Goal: Task Accomplishment & Management: Use online tool/utility

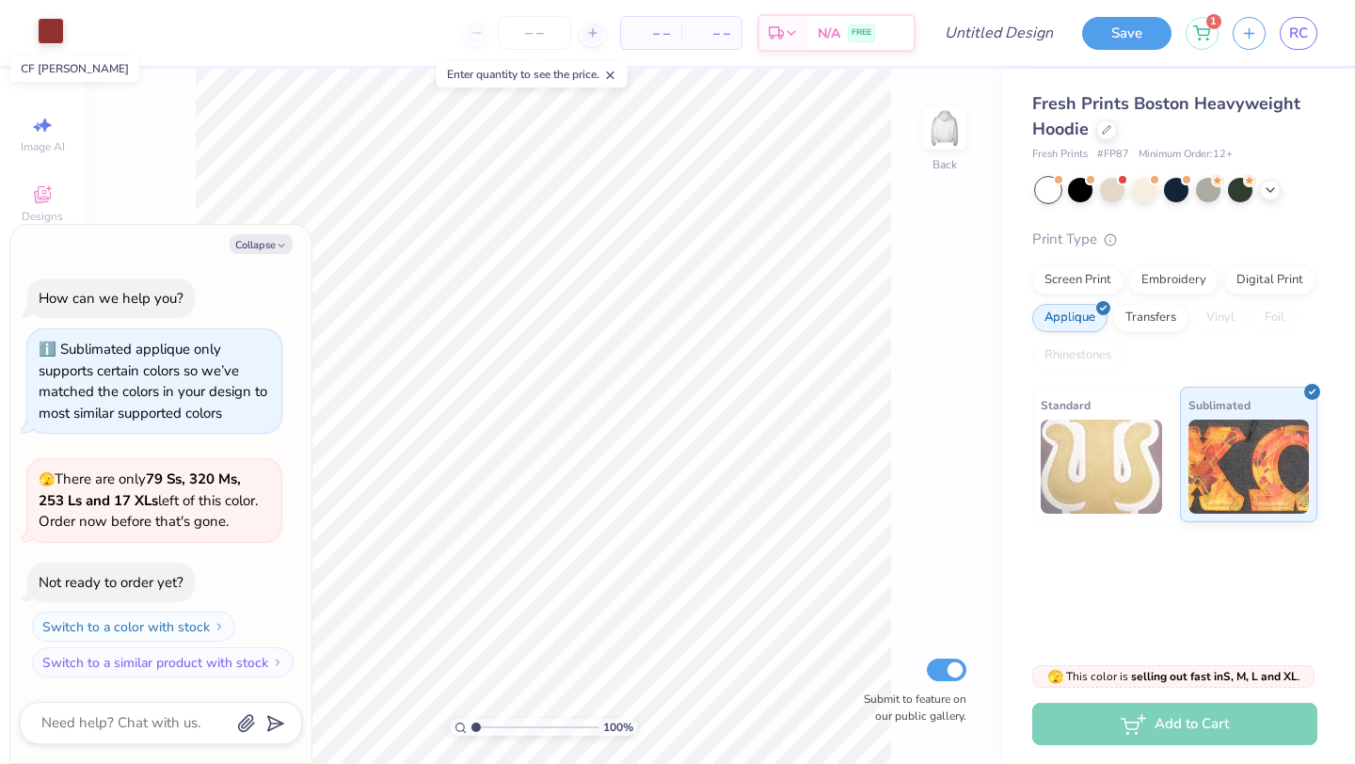
click at [49, 18] on div at bounding box center [51, 31] width 26 height 26
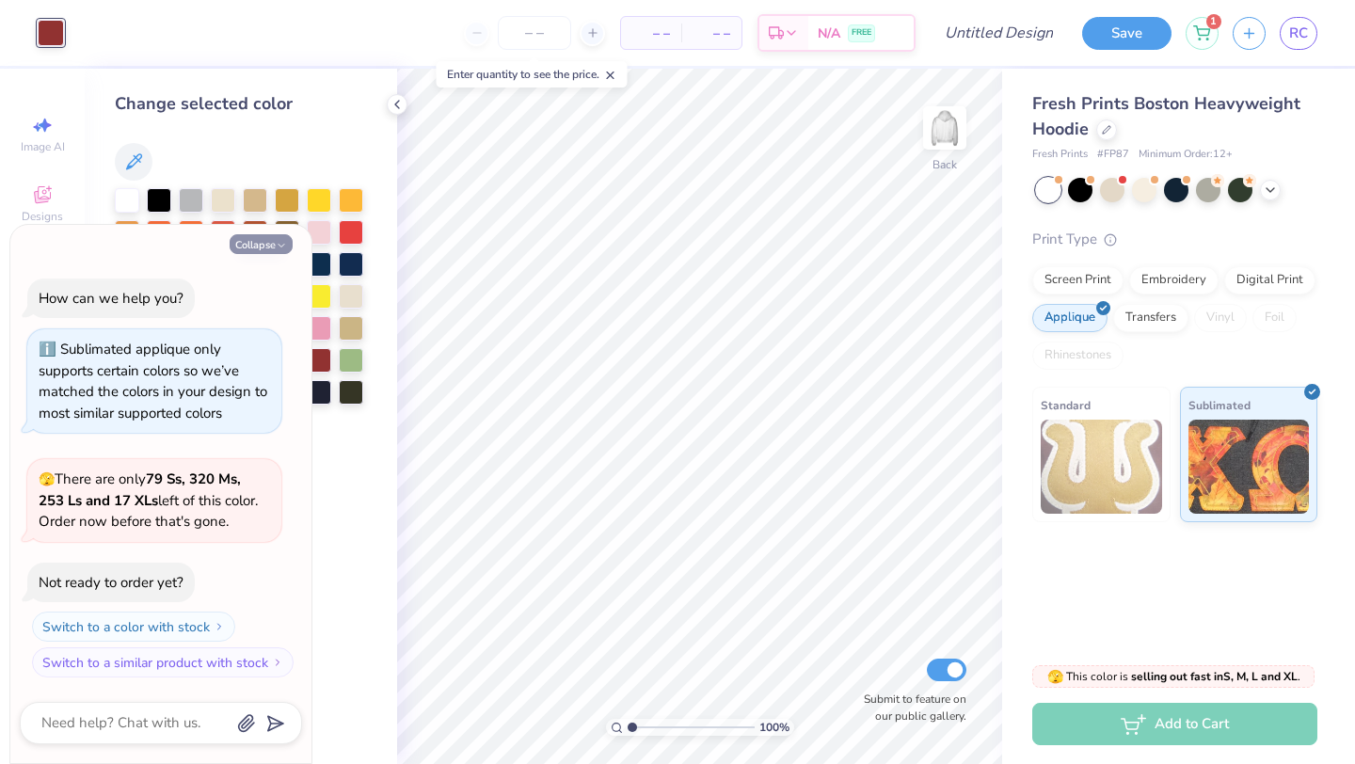
click at [267, 246] on button "Collapse" at bounding box center [261, 244] width 63 height 20
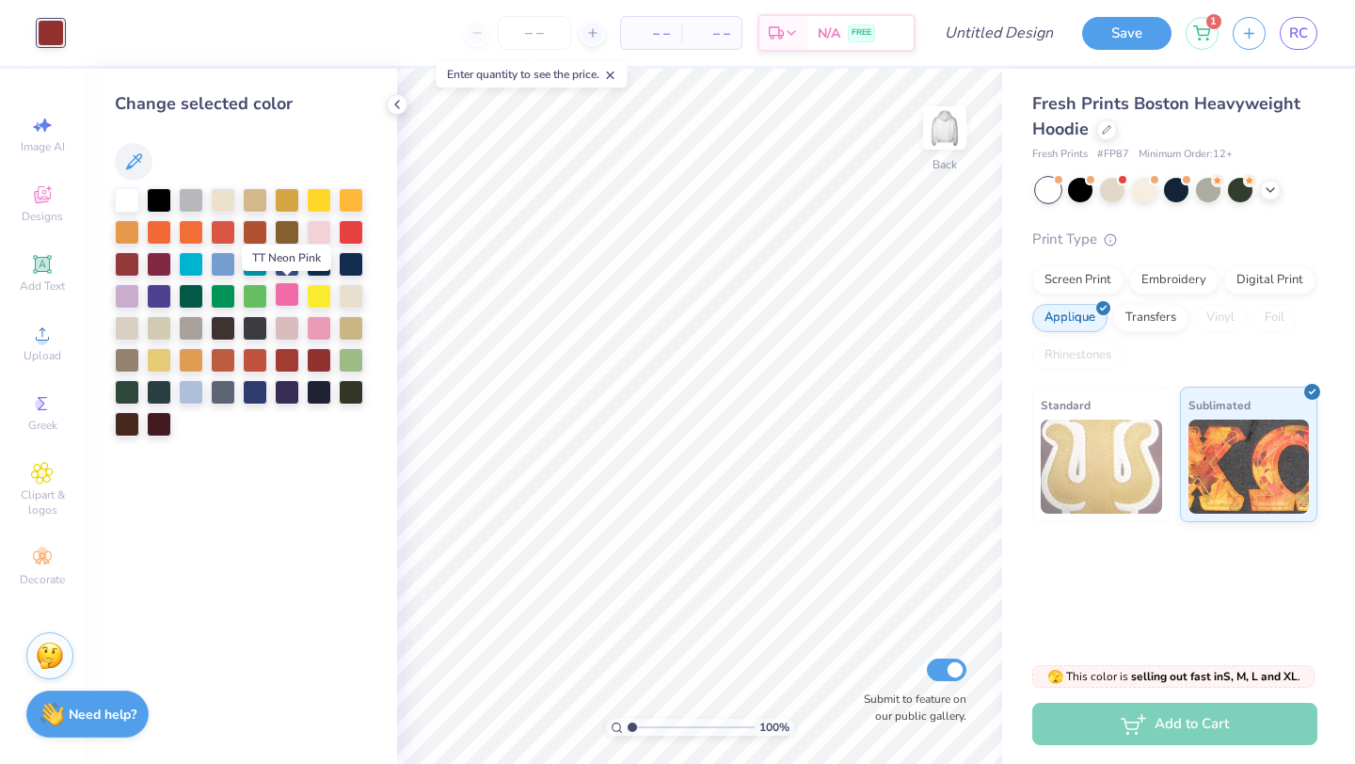
click at [287, 294] on div at bounding box center [287, 294] width 24 height 24
click at [1074, 192] on div at bounding box center [1080, 188] width 24 height 24
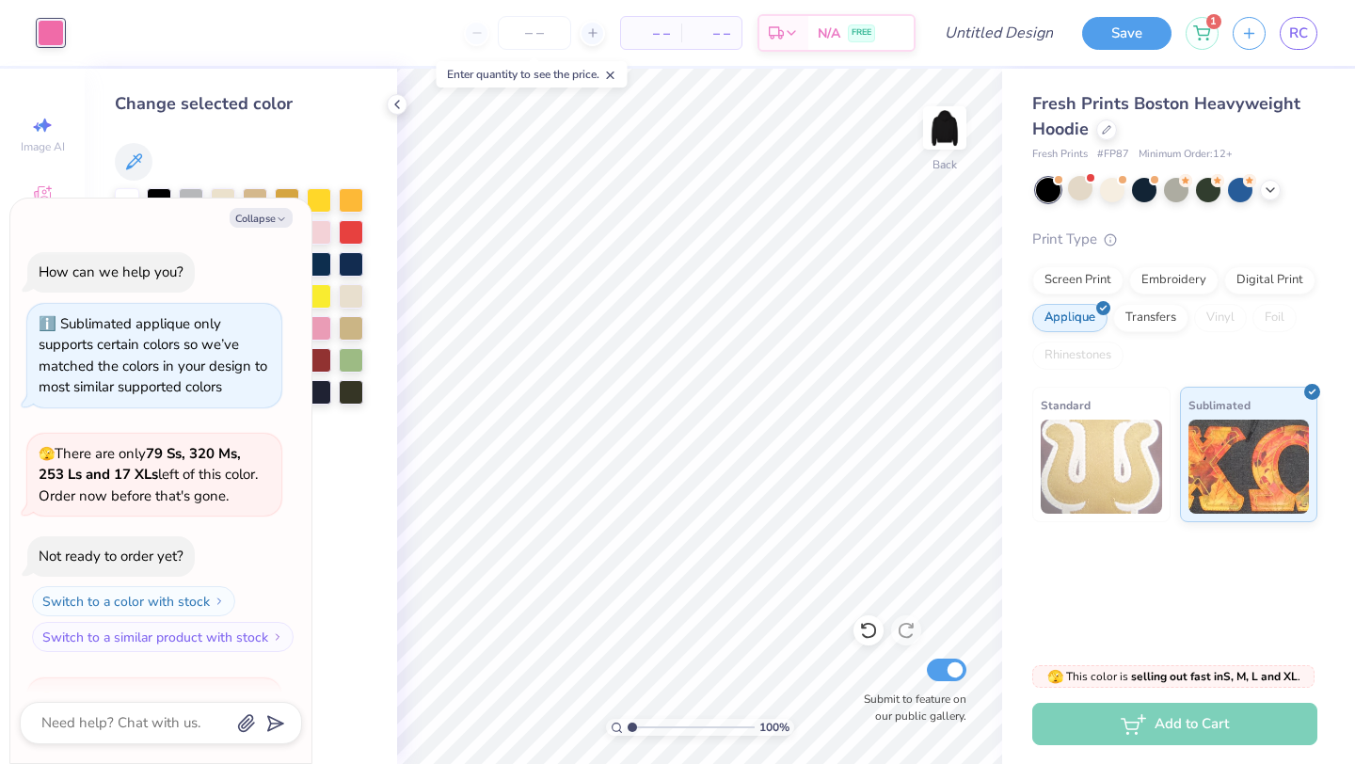
scroll to position [218, 0]
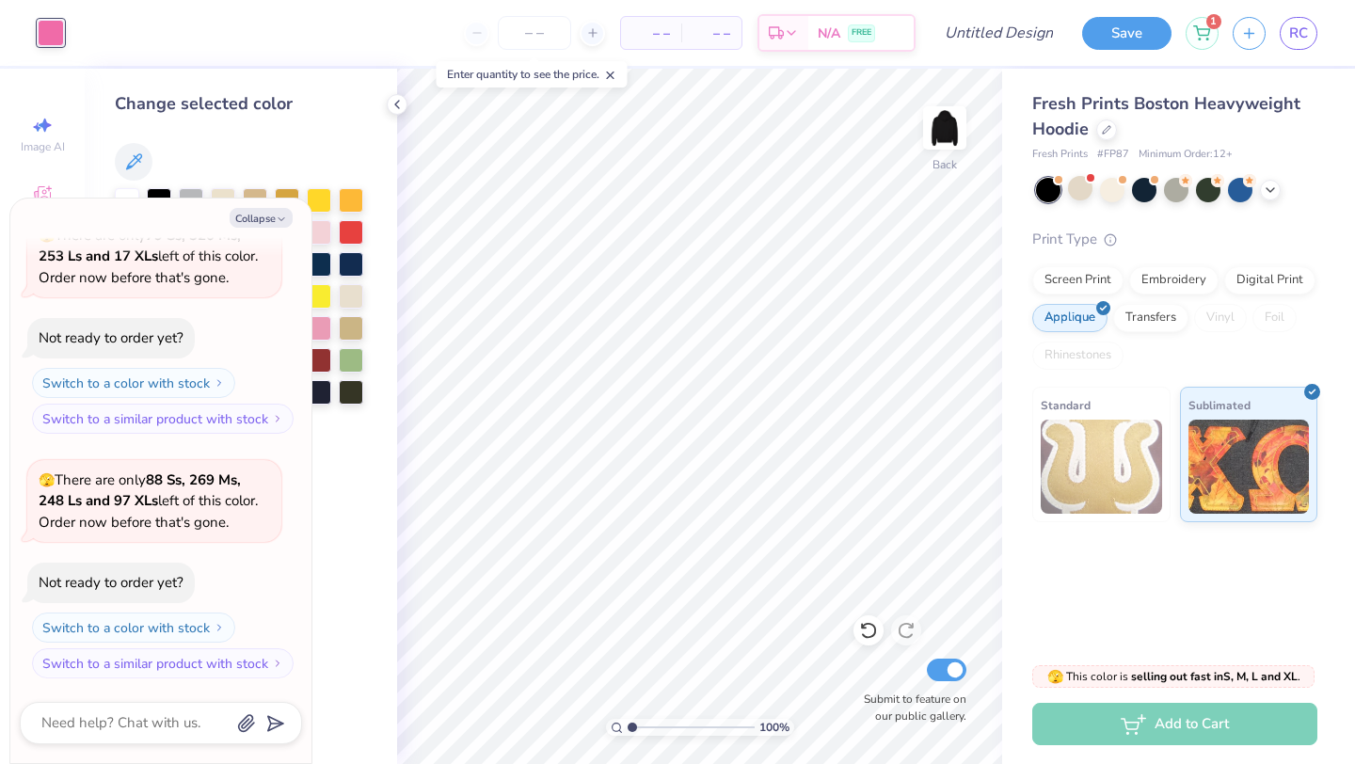
click at [286, 205] on div "Collapse How can we help you? Sublimated applique only supports certain colors …" at bounding box center [160, 481] width 301 height 564
click at [286, 218] on icon "button" at bounding box center [281, 219] width 11 height 11
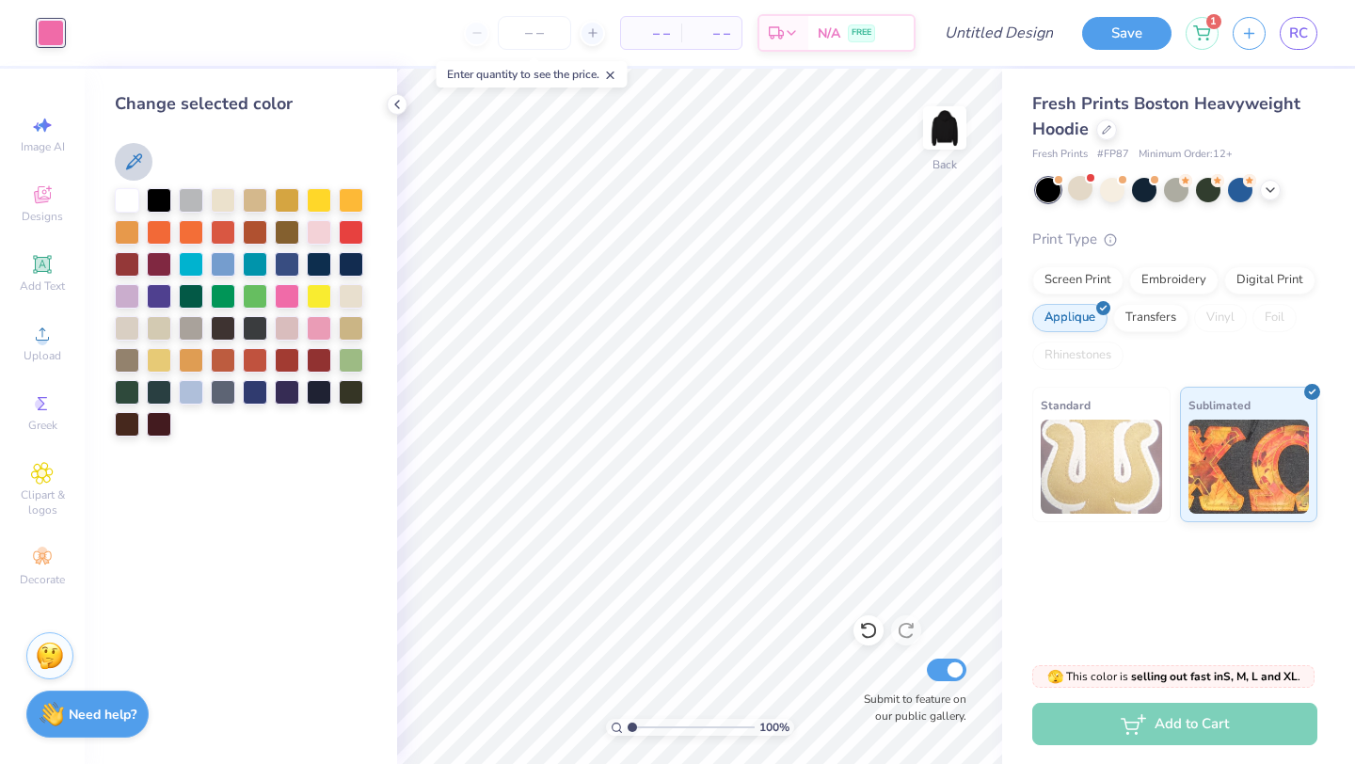
click at [135, 155] on icon at bounding box center [133, 162] width 23 height 23
click at [199, 146] on div at bounding box center [241, 162] width 252 height 38
click at [38, 345] on div "Upload" at bounding box center [42, 343] width 66 height 56
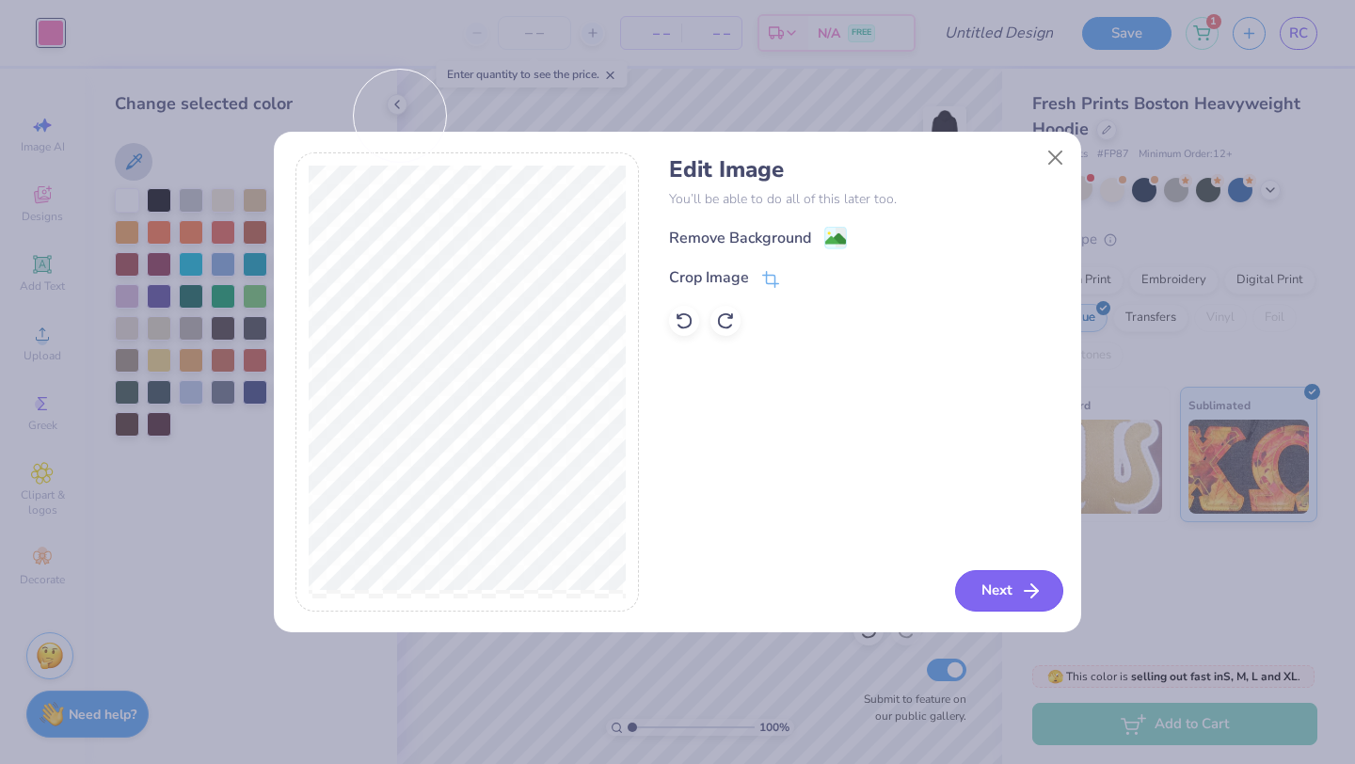
click at [1022, 591] on icon "button" at bounding box center [1031, 591] width 23 height 23
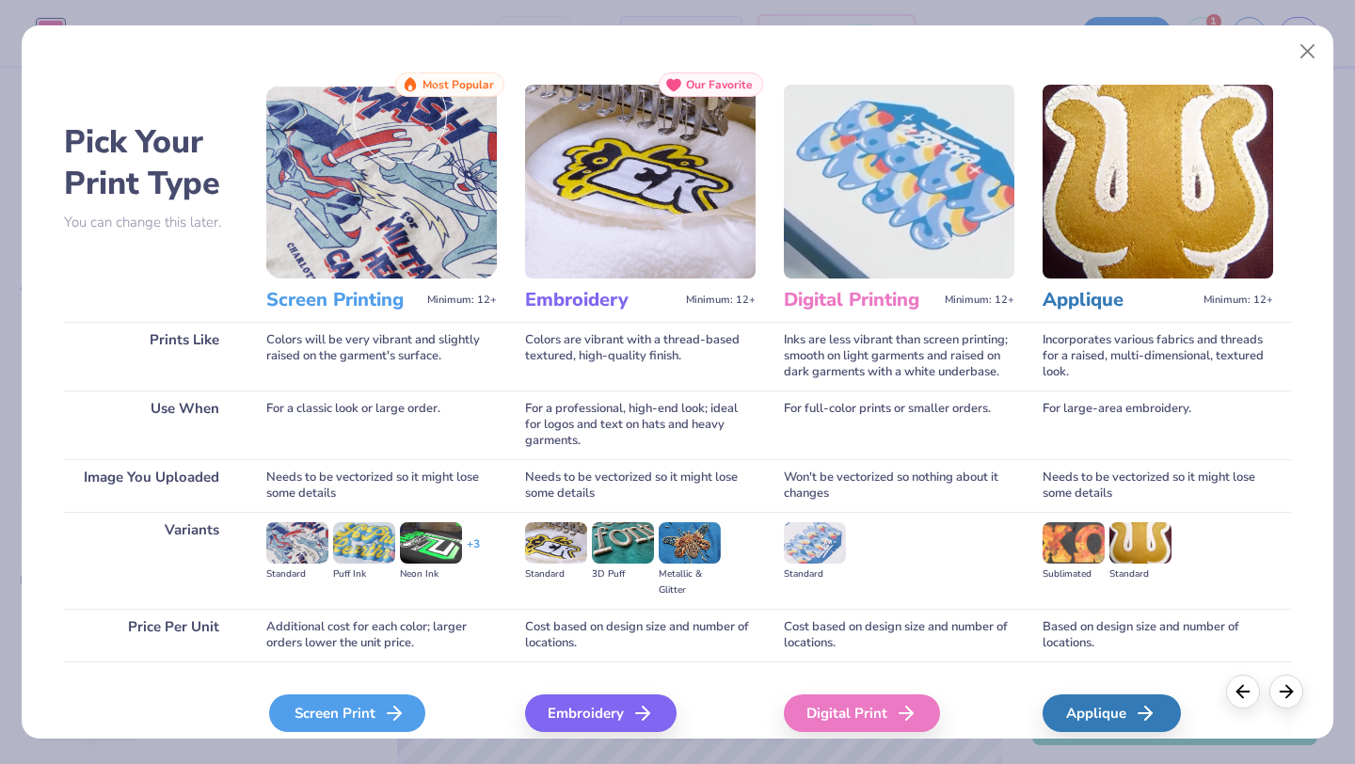
click at [340, 709] on div "Screen Print" at bounding box center [347, 713] width 156 height 38
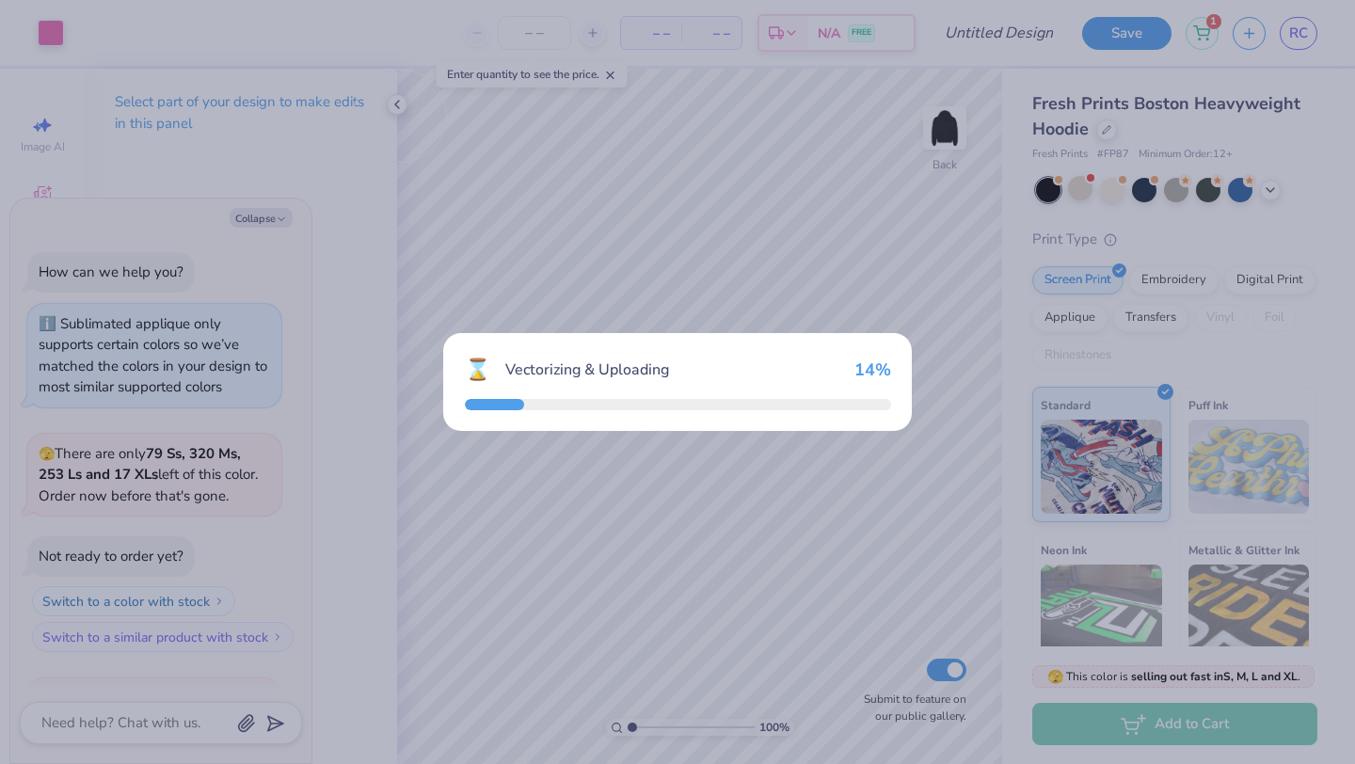
scroll to position [333, 0]
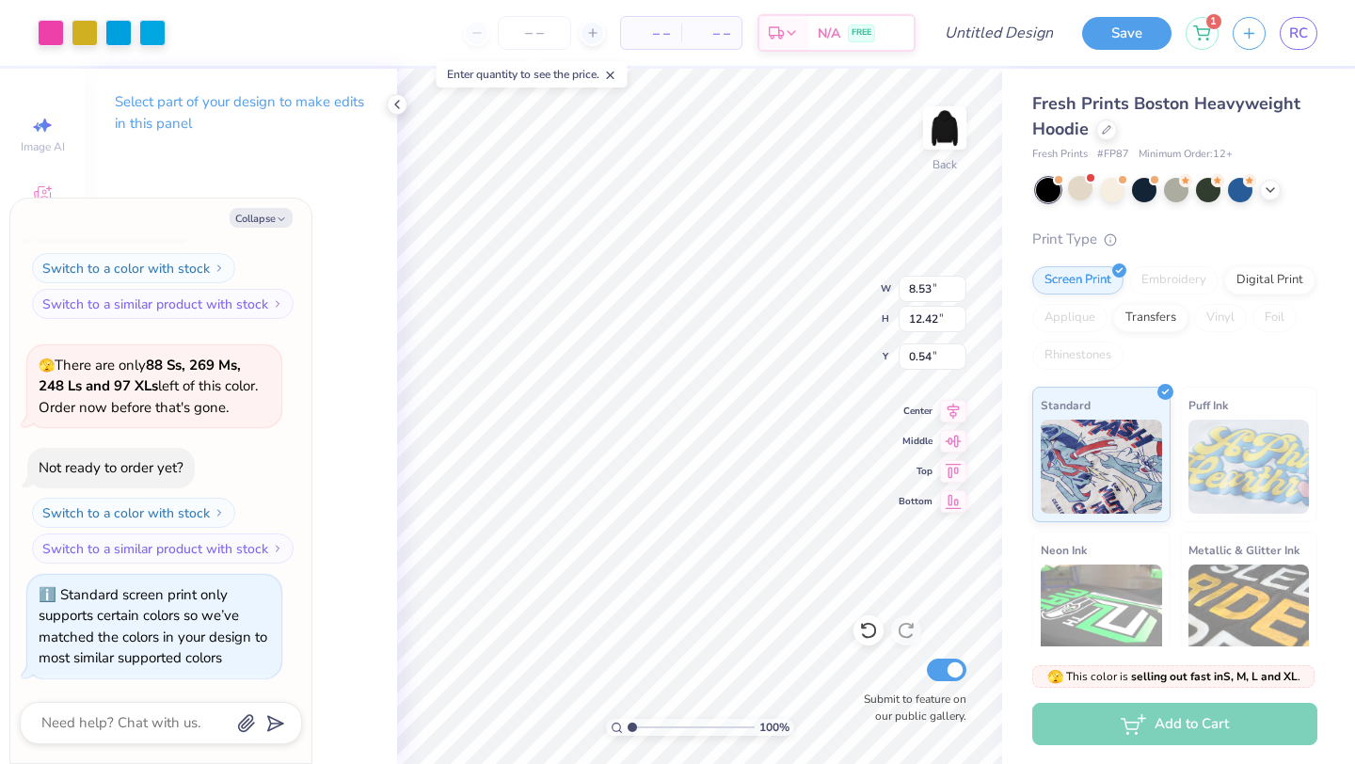
type textarea "x"
type input "4.21"
type input "6.12"
type textarea "x"
type input "5.53"
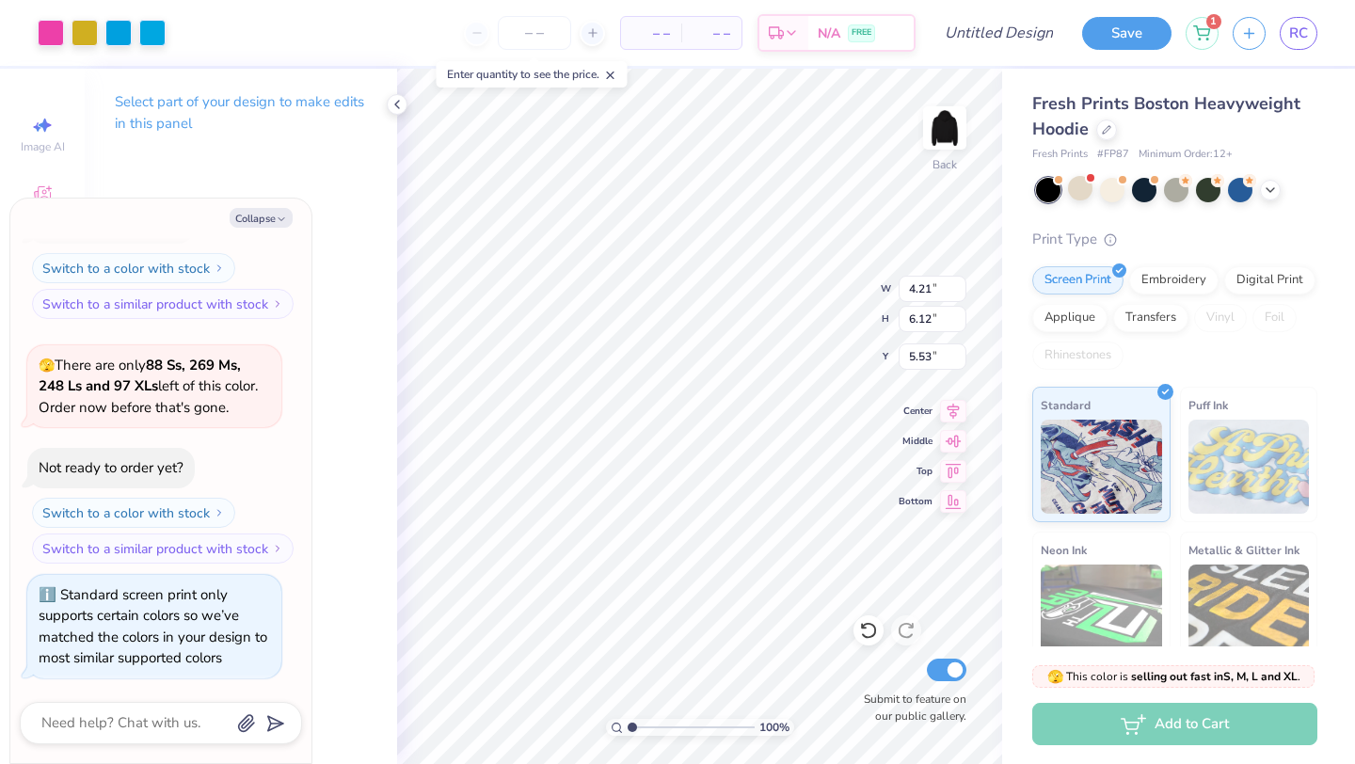
type textarea "x"
type input "1.82"
type input "2.65"
type input "9.00"
type textarea "x"
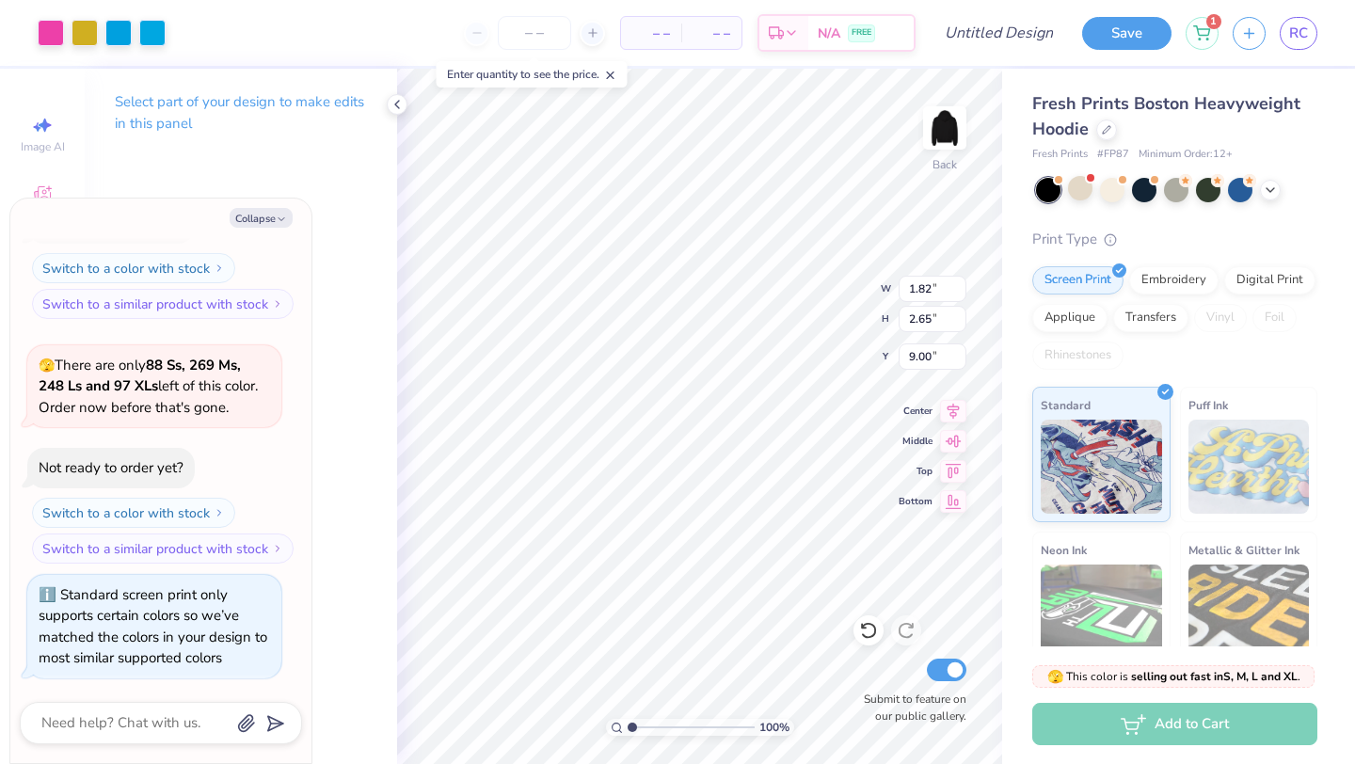
type input "6.75"
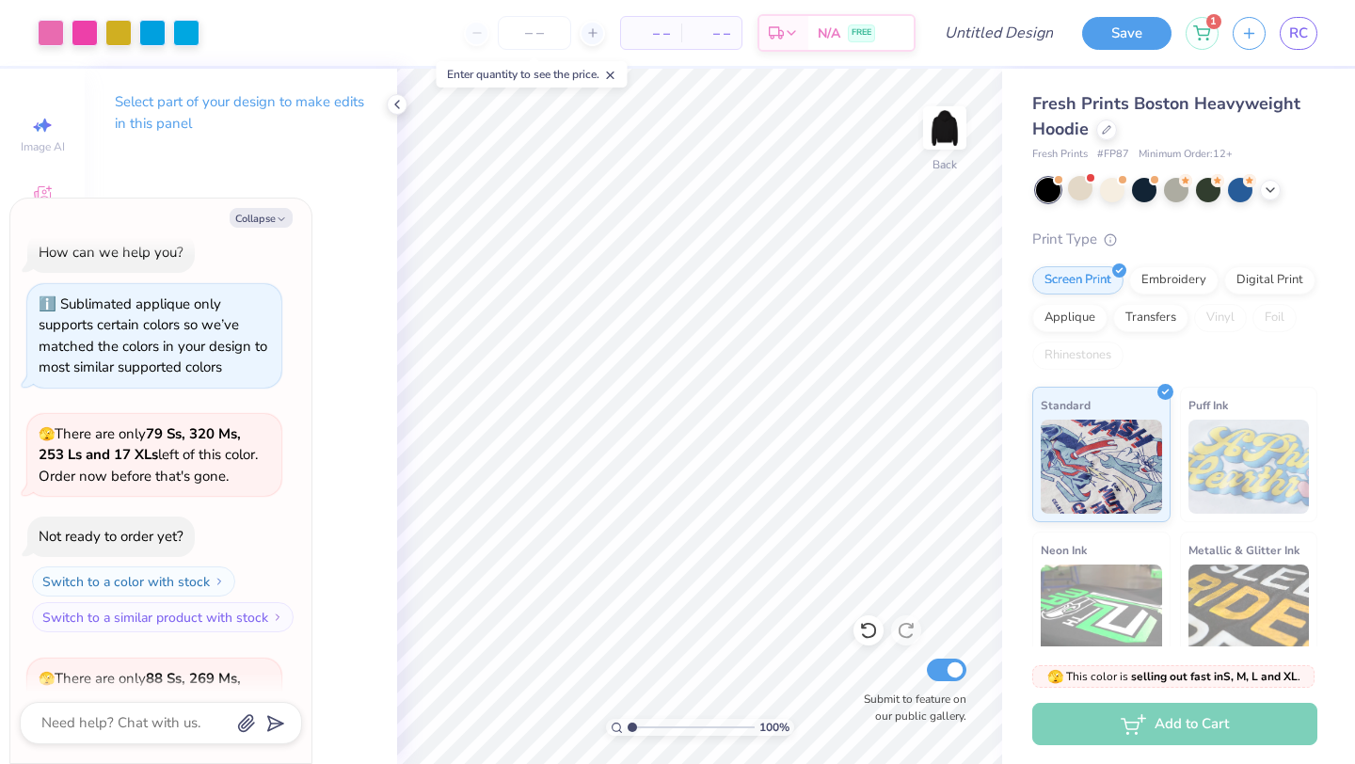
scroll to position [0, 0]
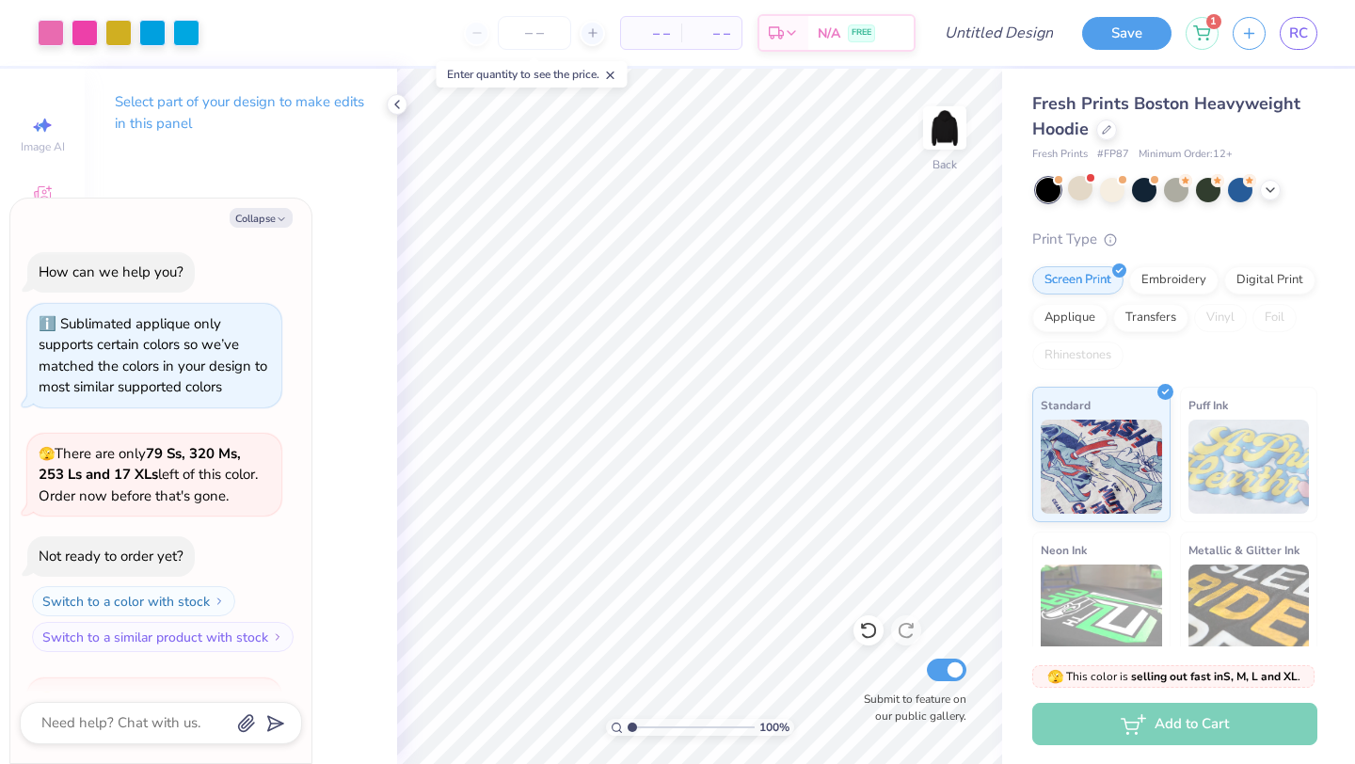
click at [185, 191] on div "Select part of your design to make edits in this panel" at bounding box center [241, 416] width 312 height 695
click at [252, 218] on button "Collapse" at bounding box center [261, 218] width 63 height 20
type textarea "x"
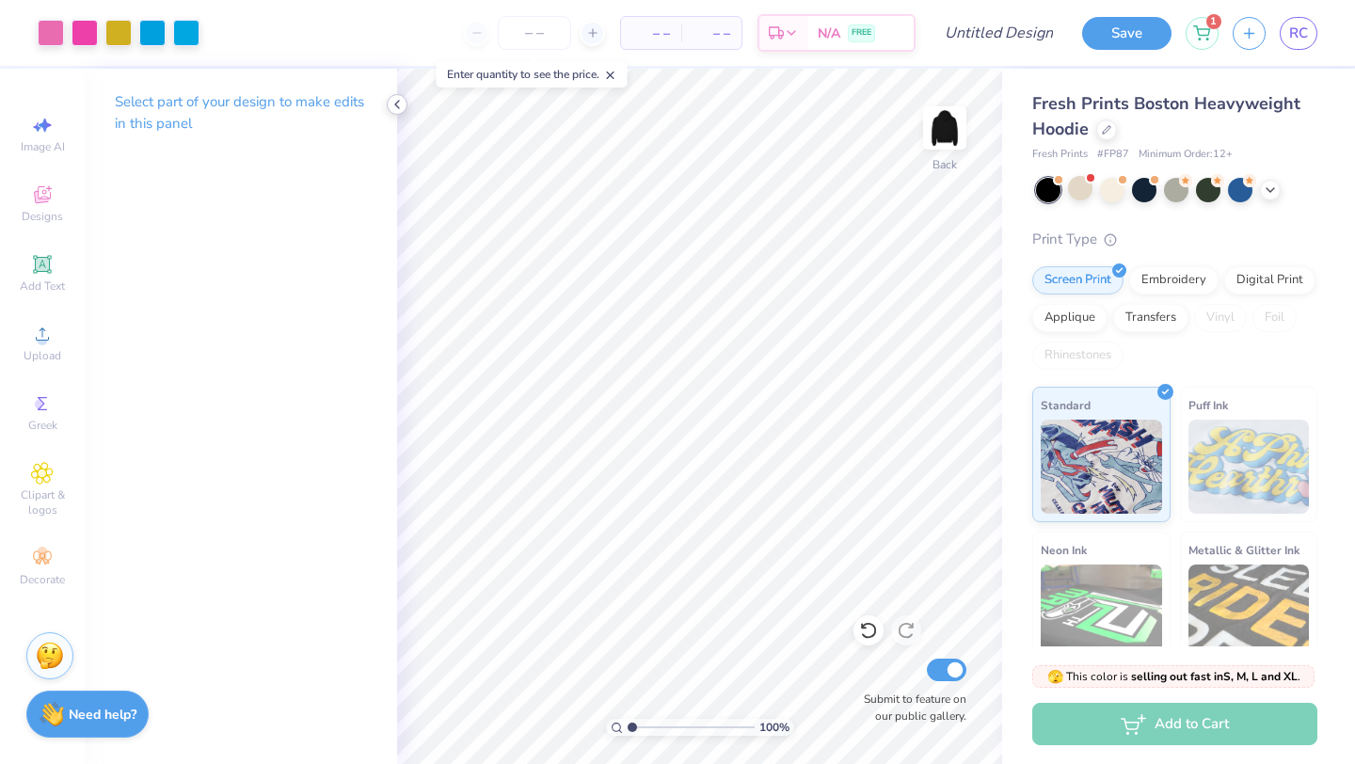
click at [394, 102] on icon at bounding box center [396, 104] width 15 height 15
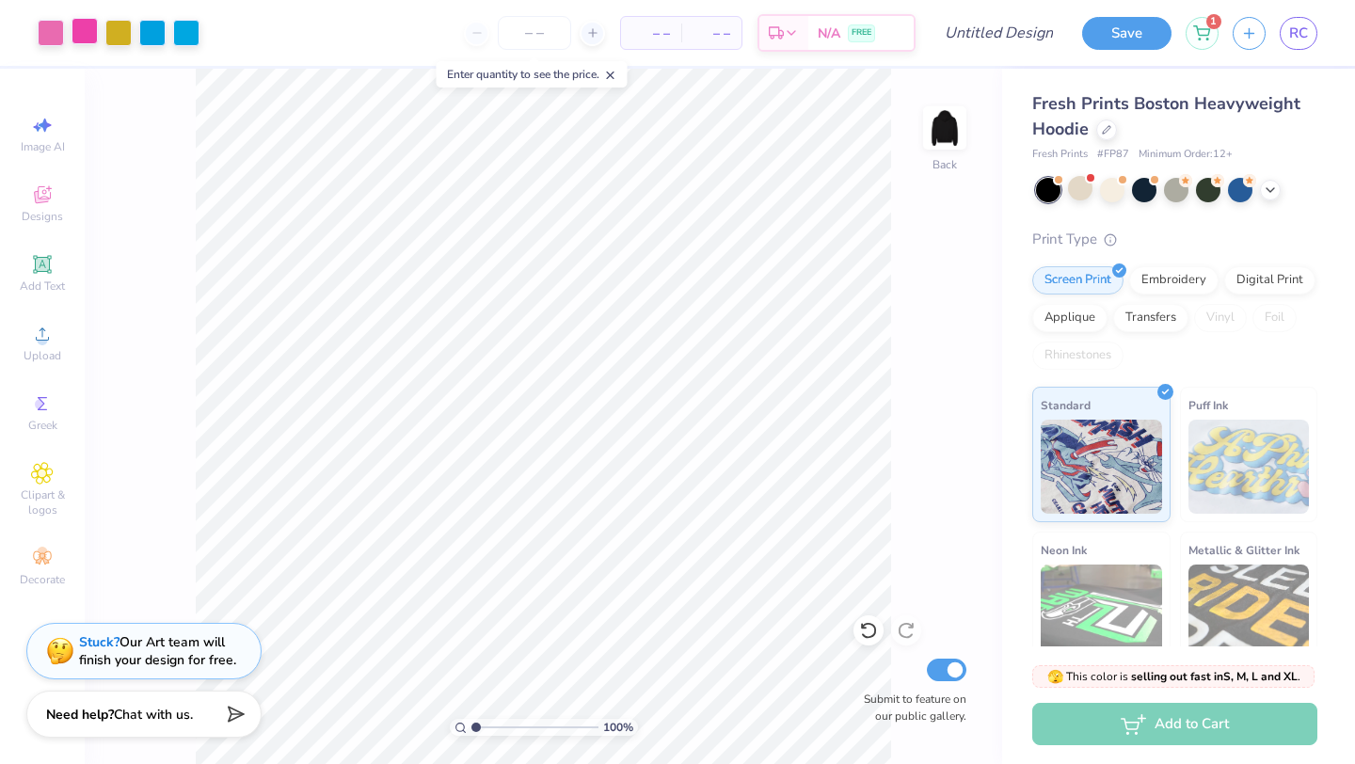
click at [85, 31] on div at bounding box center [84, 31] width 26 height 26
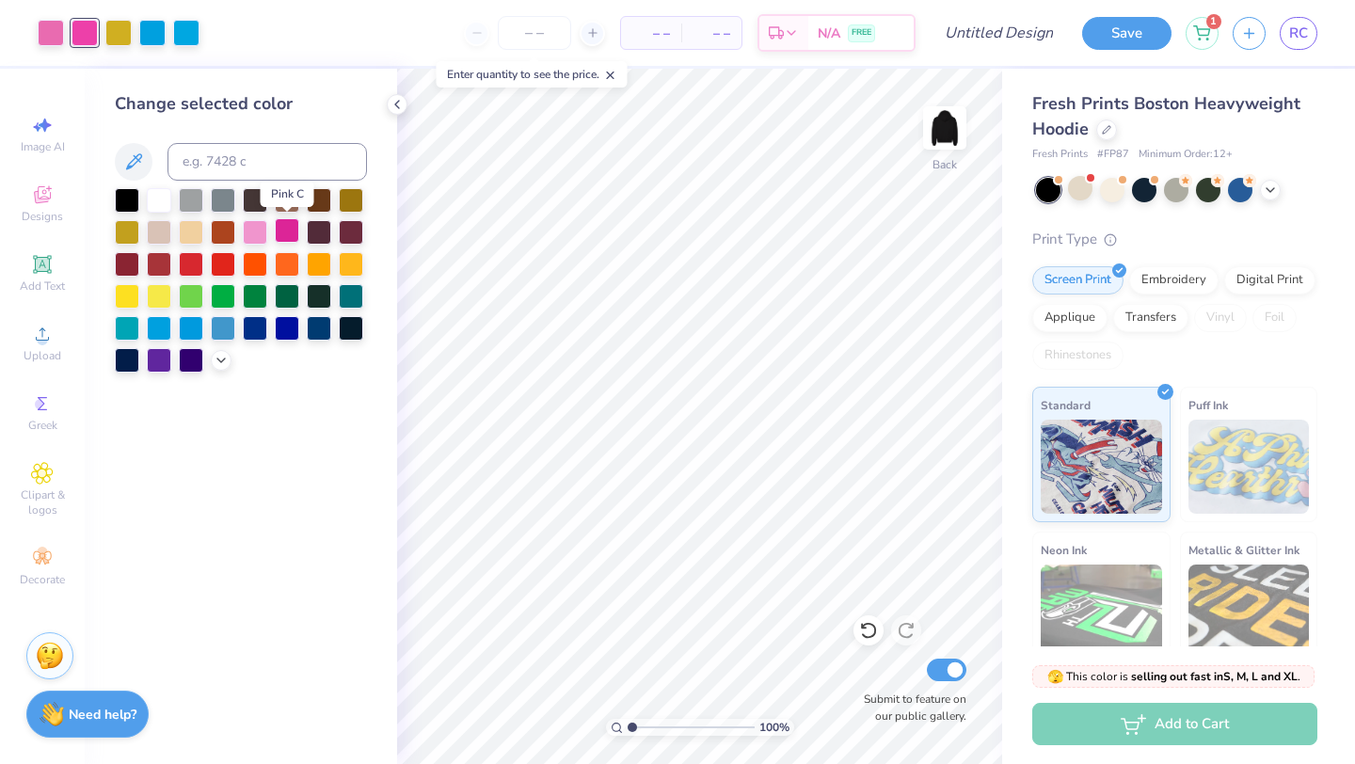
click at [295, 225] on div at bounding box center [287, 230] width 24 height 24
click at [287, 229] on div at bounding box center [287, 230] width 24 height 24
click at [121, 165] on button at bounding box center [134, 162] width 38 height 38
click at [146, 164] on button at bounding box center [134, 162] width 38 height 38
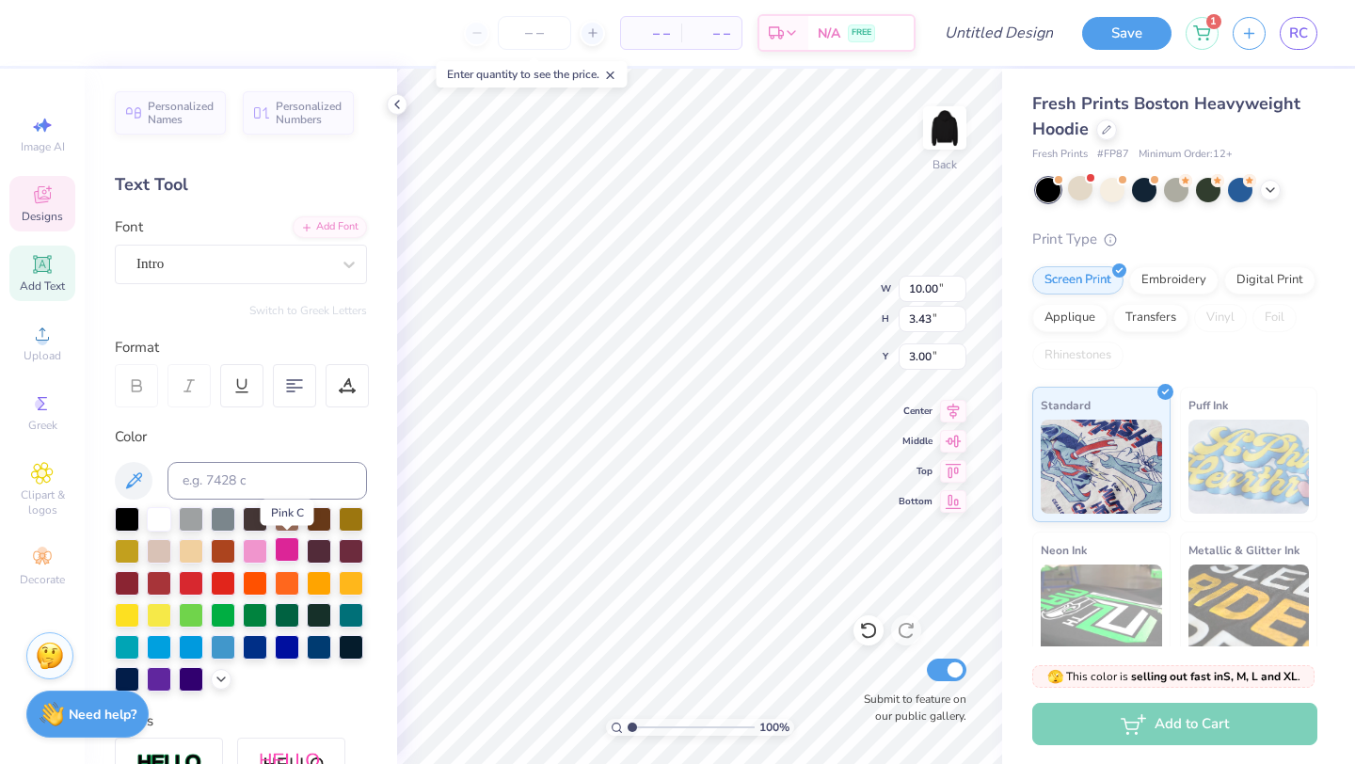
click at [287, 552] on div at bounding box center [287, 549] width 24 height 24
click at [283, 546] on div at bounding box center [287, 549] width 24 height 24
click at [258, 548] on div at bounding box center [255, 549] width 24 height 24
click at [254, 545] on div at bounding box center [255, 549] width 24 height 24
click at [291, 545] on div at bounding box center [287, 549] width 24 height 24
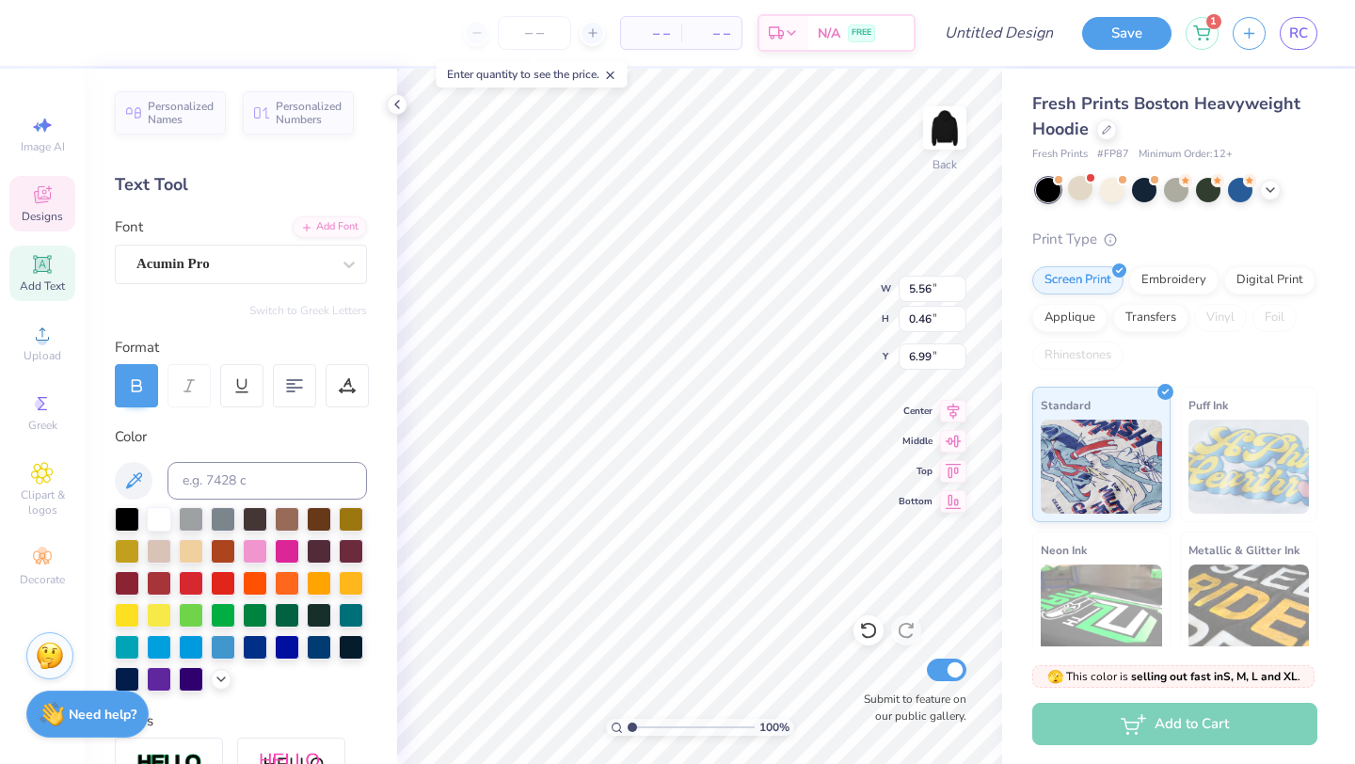
type input "5.56"
type input "0.46"
type input "6.99"
click at [294, 539] on div at bounding box center [287, 549] width 24 height 24
type input "10.00"
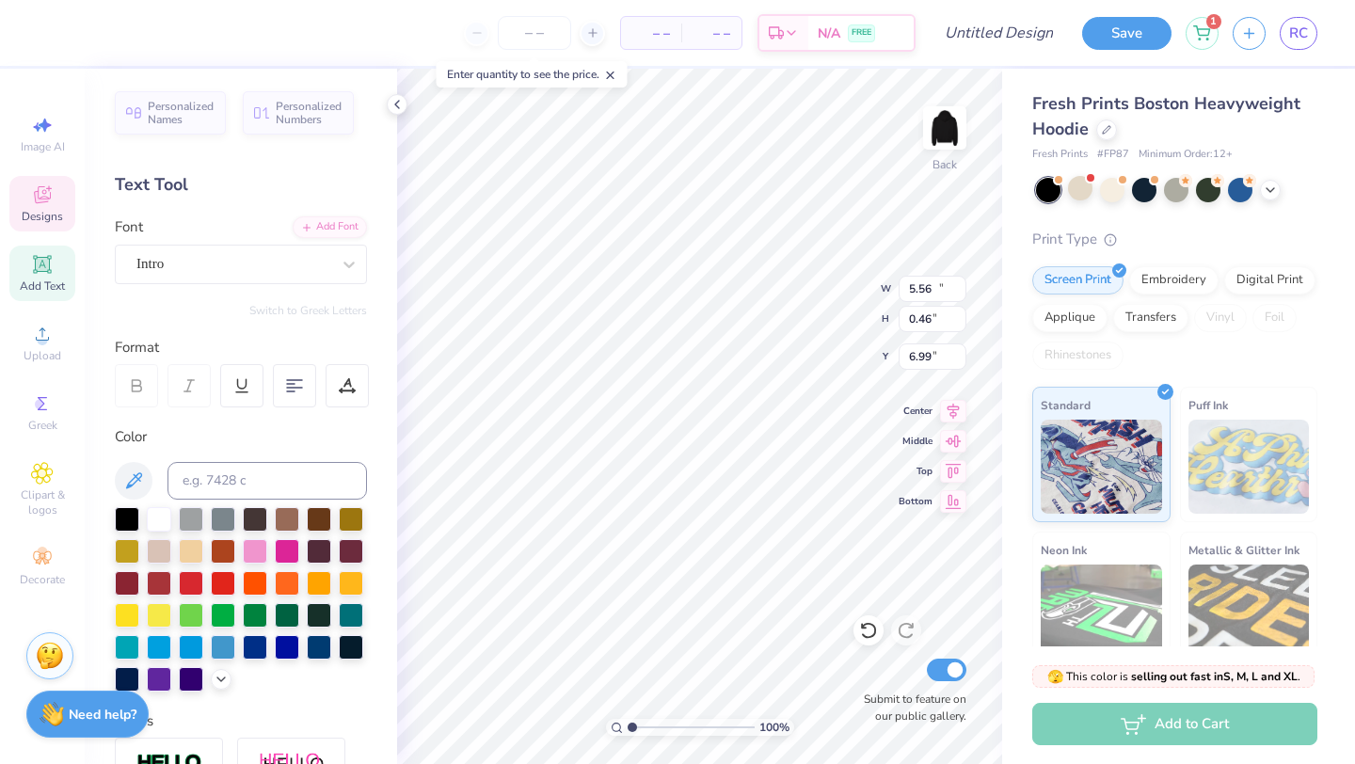
type input "3.43"
type input "3.00"
type textarea "1"
type textarea "2006"
type textarea "G"
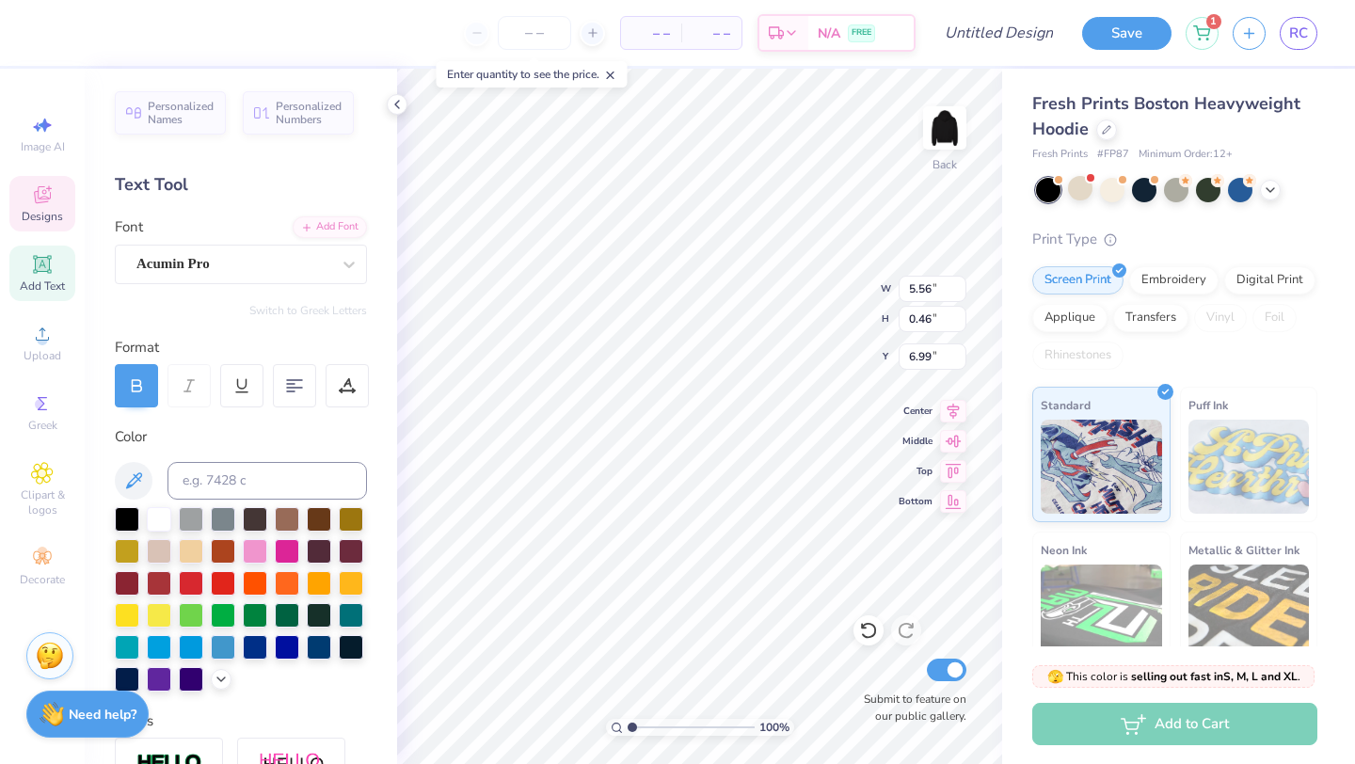
scroll to position [0, 7]
type textarea "P.IN.K. WOMAN URI"
click at [397, 101] on polyline at bounding box center [397, 105] width 4 height 8
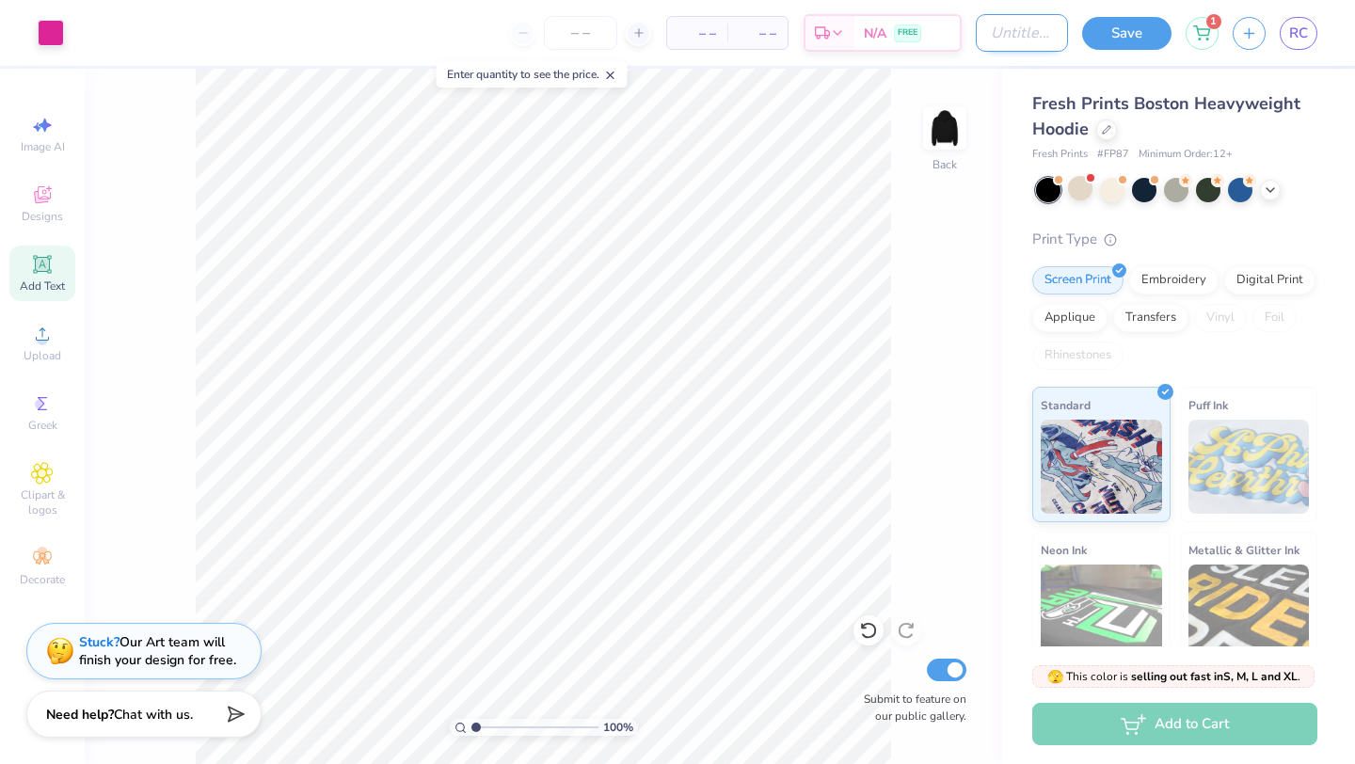
click at [977, 26] on input "Design Title" at bounding box center [1022, 33] width 92 height 38
type input "Fall Hoodie"
click at [728, 43] on div "– – Total" at bounding box center [757, 33] width 60 height 32
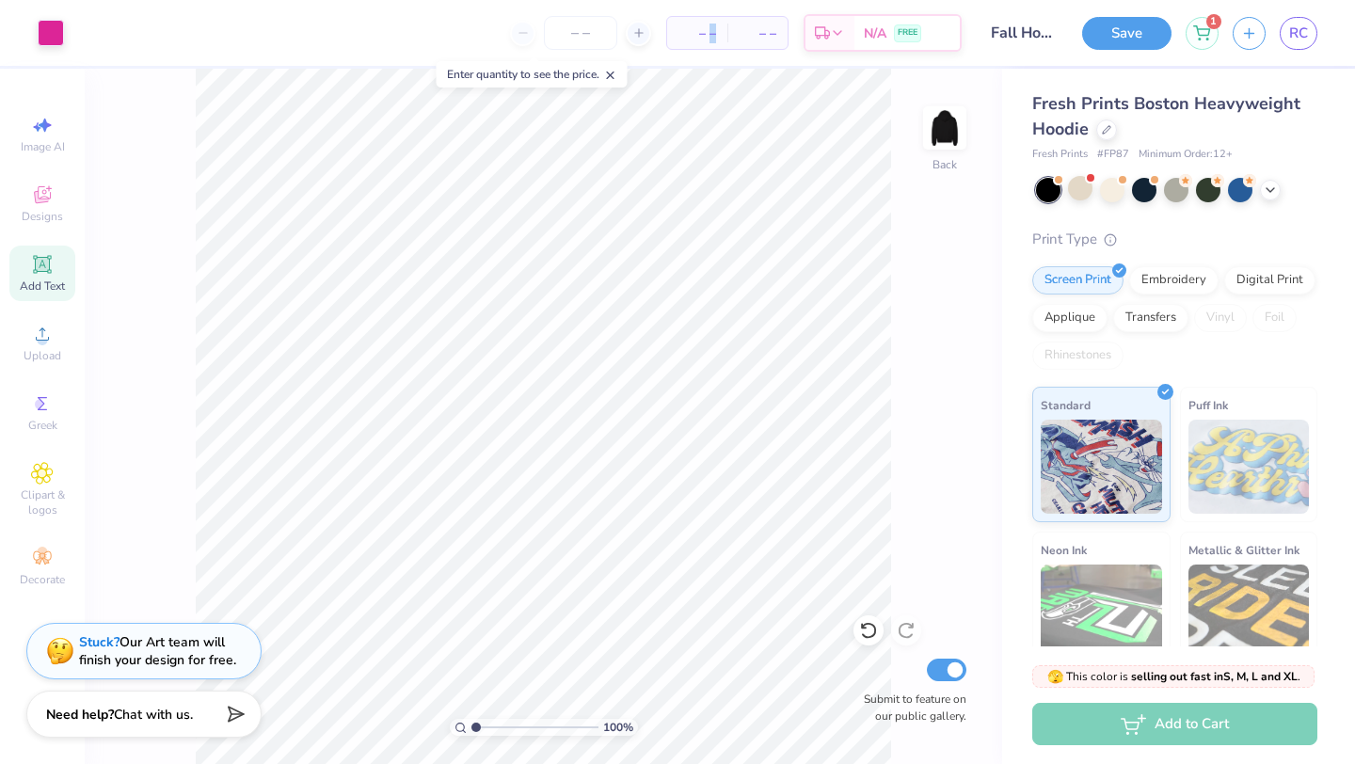
click at [712, 27] on span "– –" at bounding box center [697, 34] width 38 height 20
click at [589, 26] on input "number" at bounding box center [580, 33] width 73 height 34
click at [542, 41] on div at bounding box center [580, 33] width 141 height 34
click at [569, 35] on input "number" at bounding box center [580, 33] width 73 height 34
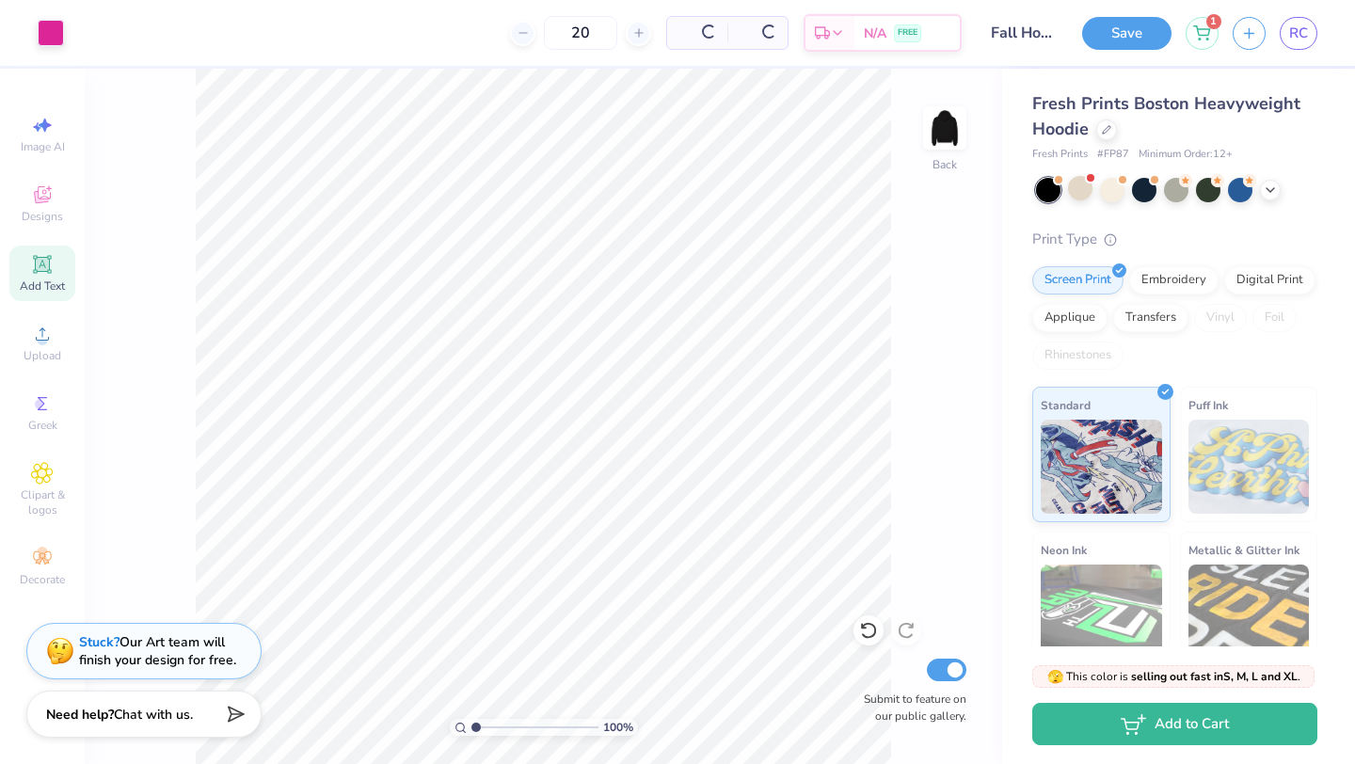
type input "20"
click at [1124, 40] on button "Save" at bounding box center [1126, 30] width 89 height 33
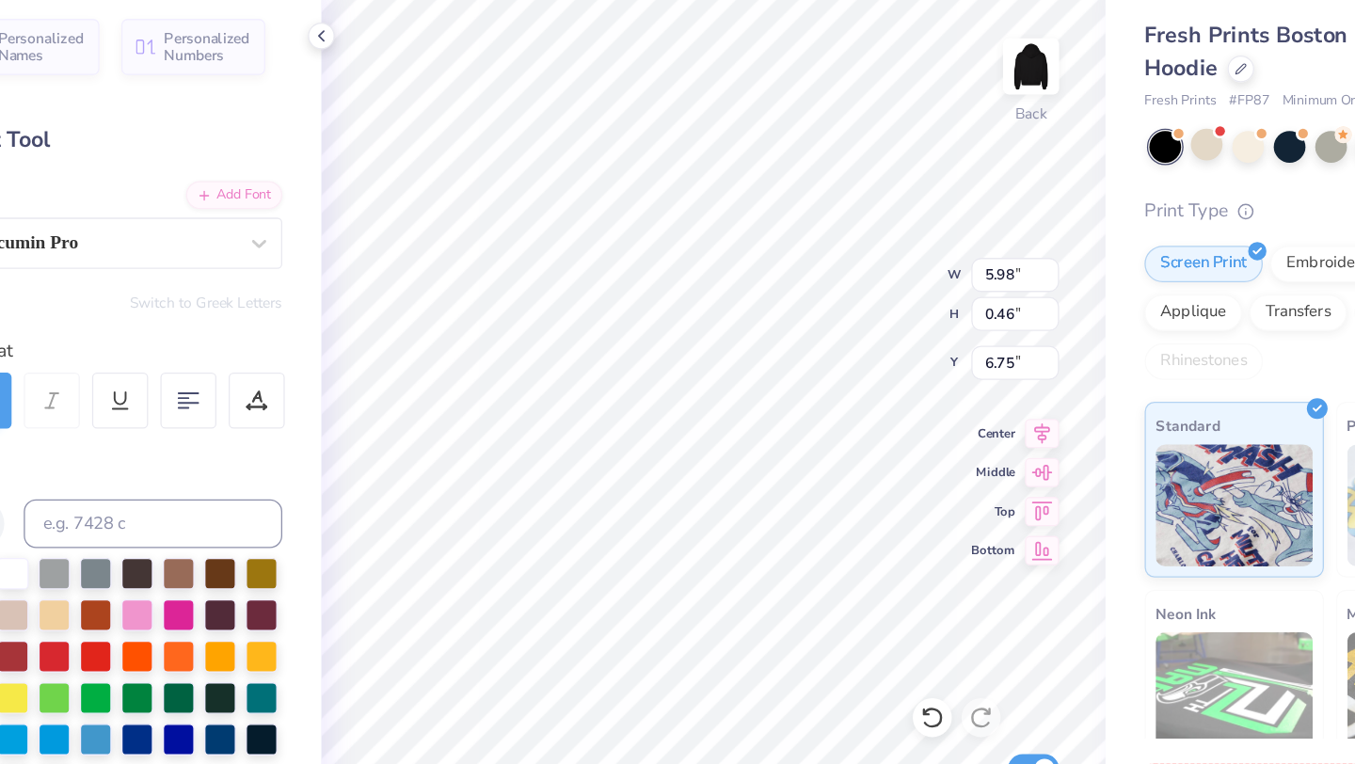
type textarea "P.I.N.K. WOMAN URI"
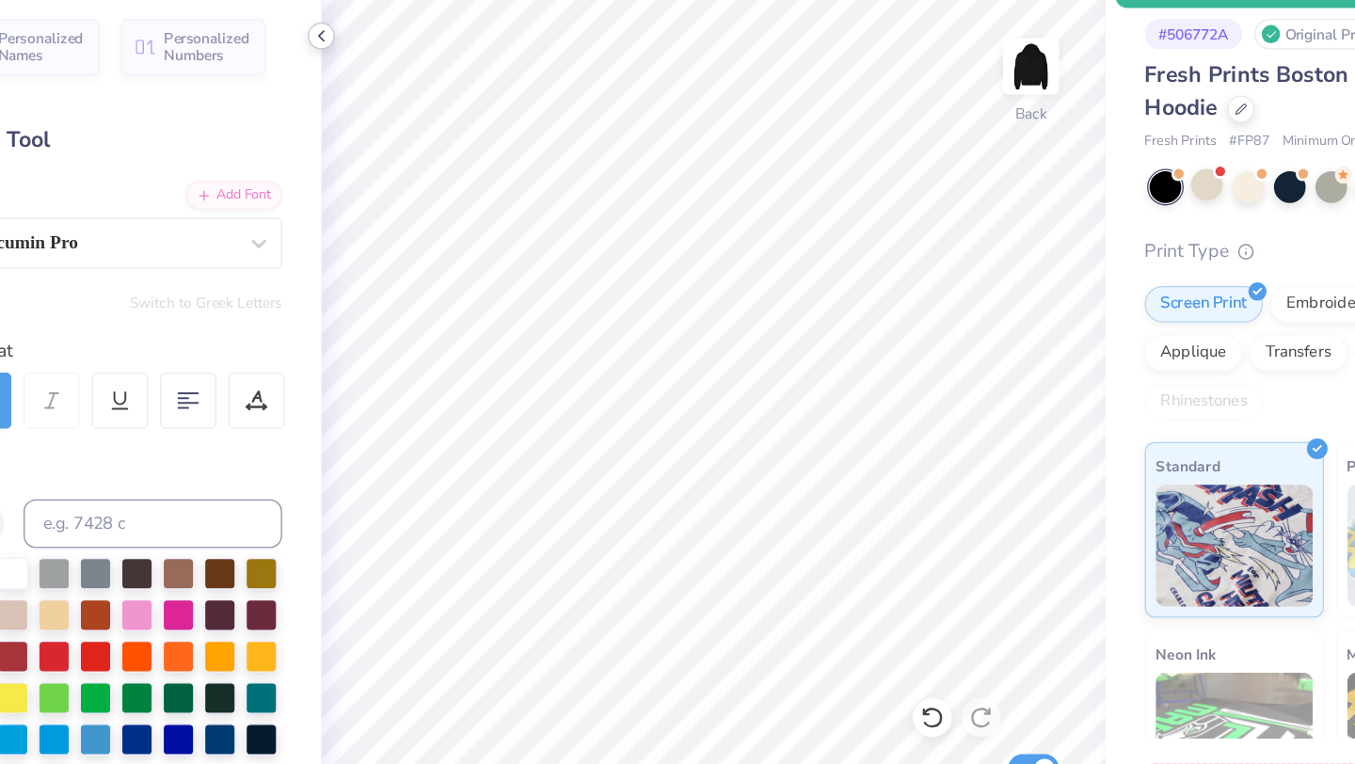
click at [400, 106] on icon at bounding box center [396, 104] width 15 height 15
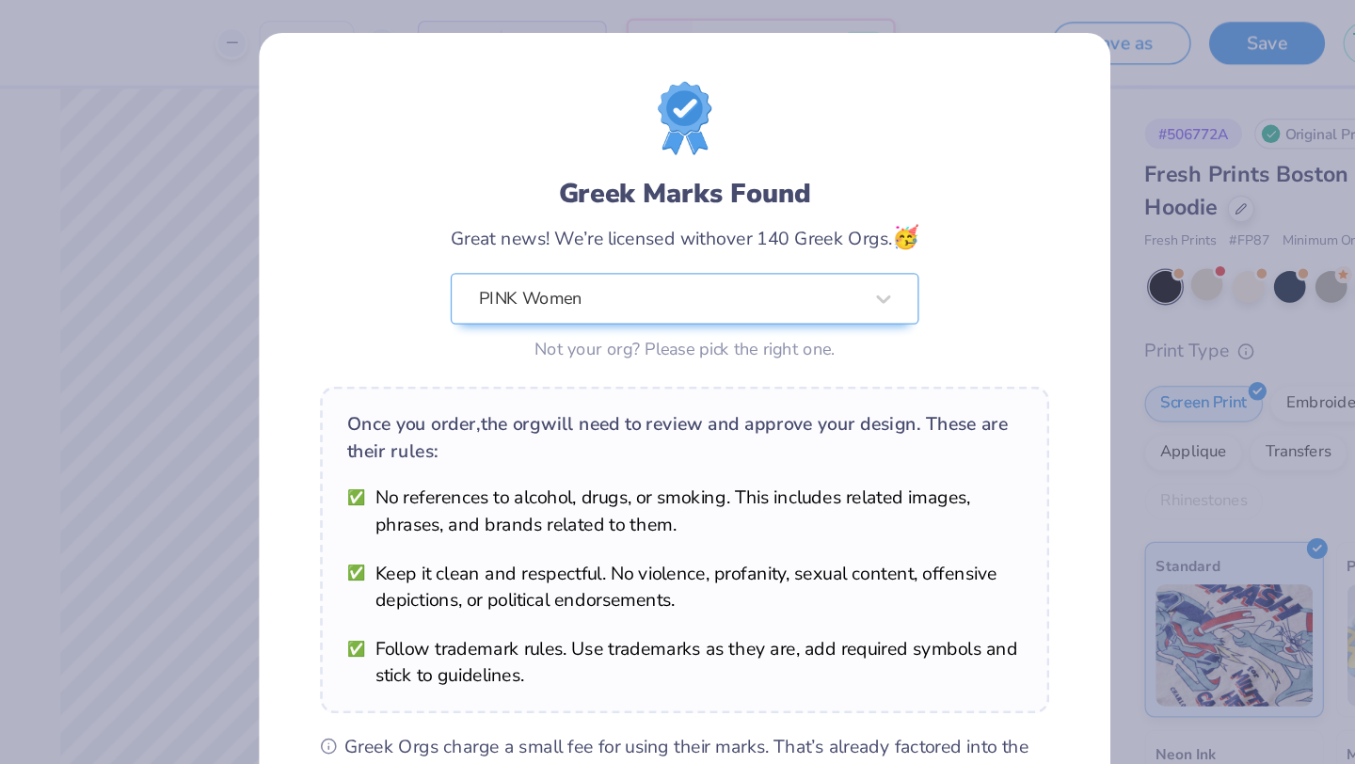
scroll to position [117, 0]
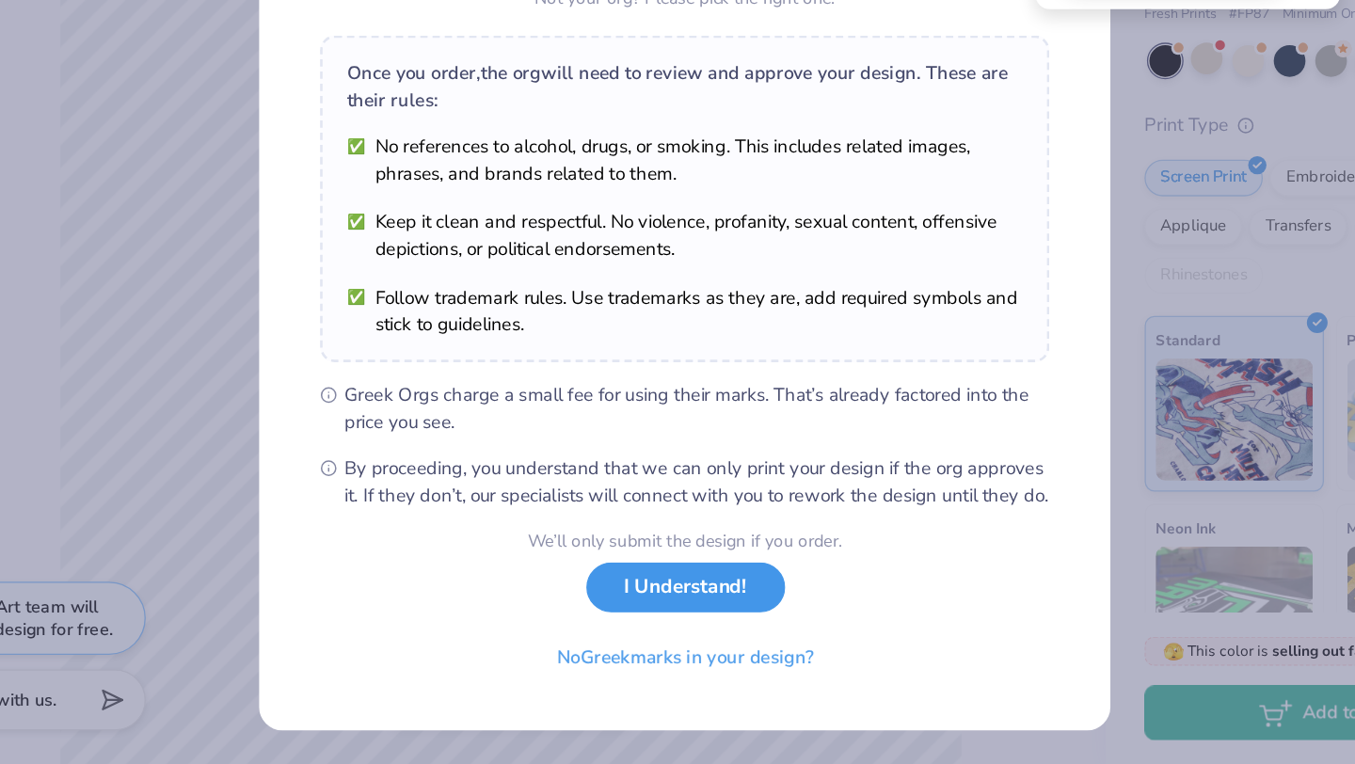
click at [696, 637] on button "I Understand!" at bounding box center [677, 627] width 153 height 39
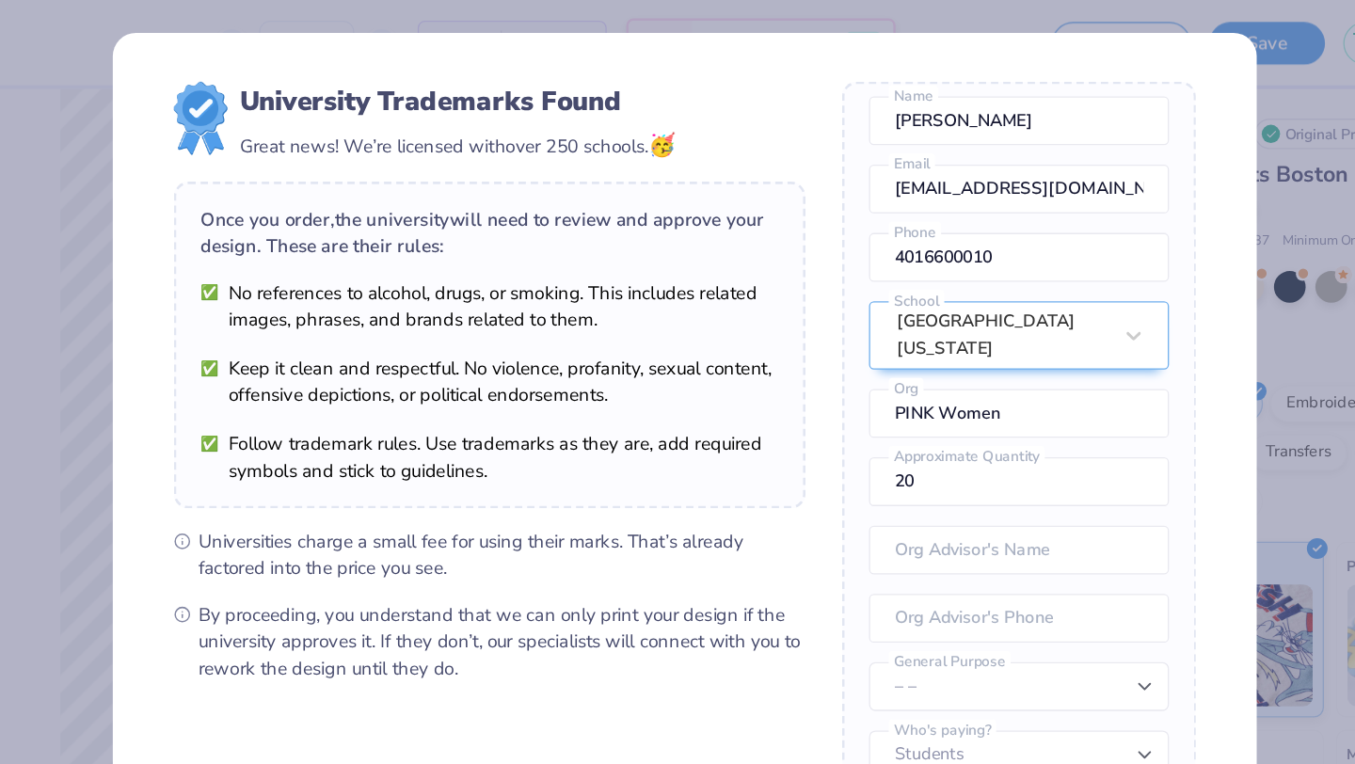
scroll to position [55, 0]
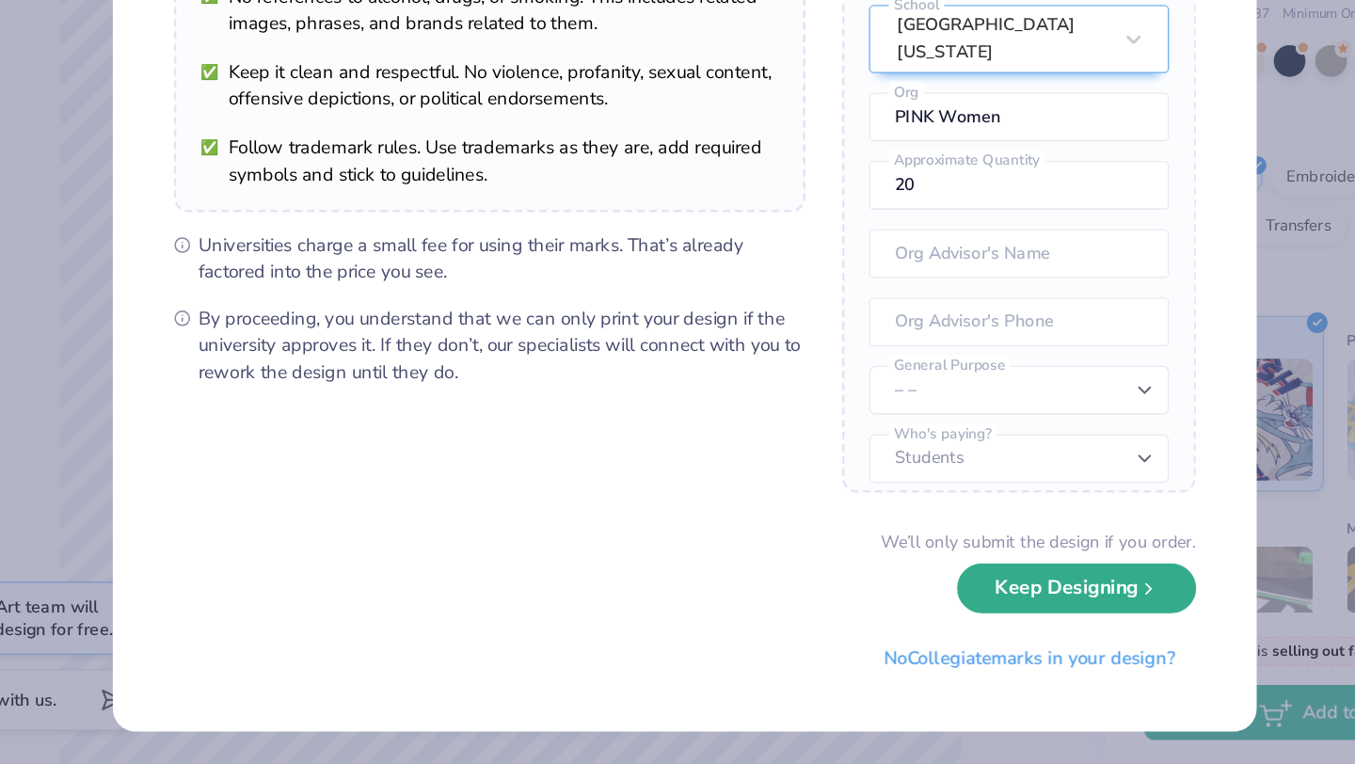
click at [911, 630] on button "Keep Designing" at bounding box center [979, 628] width 184 height 39
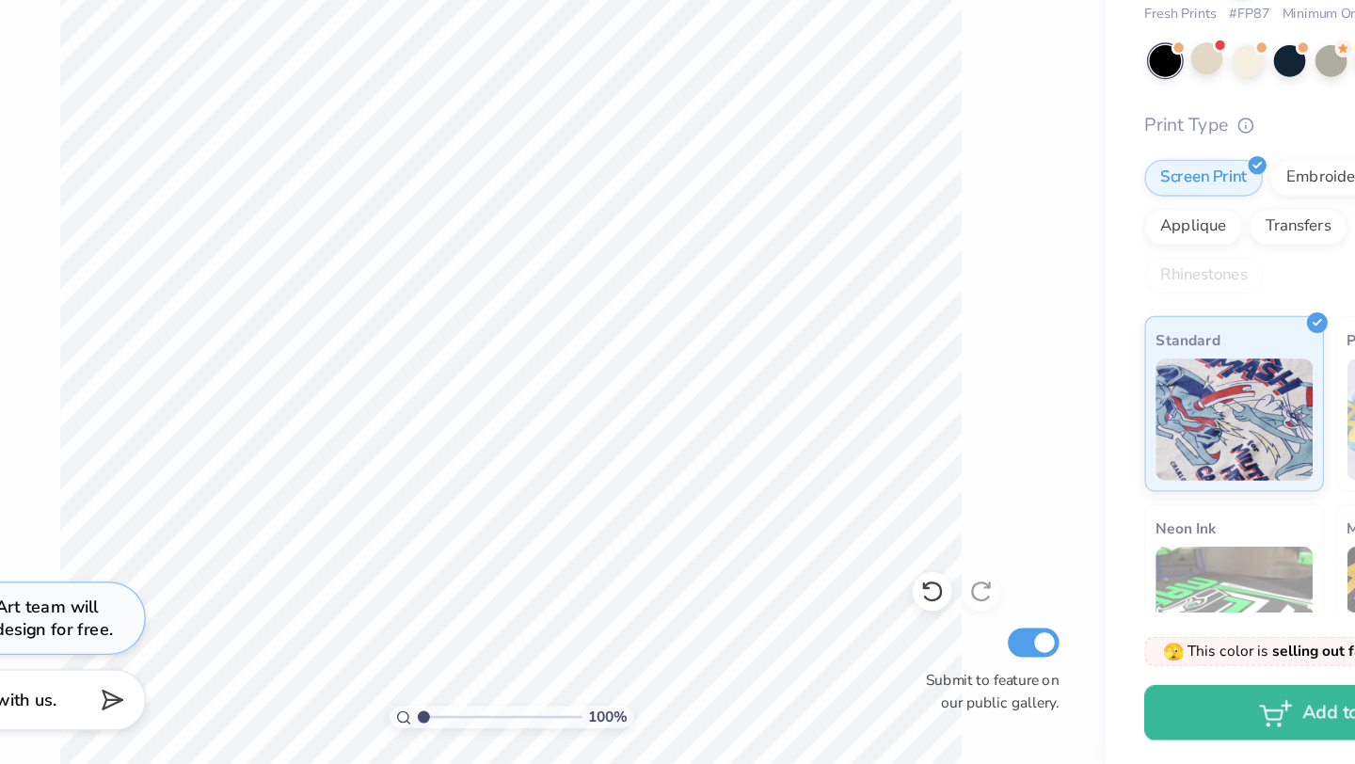
scroll to position [0, 0]
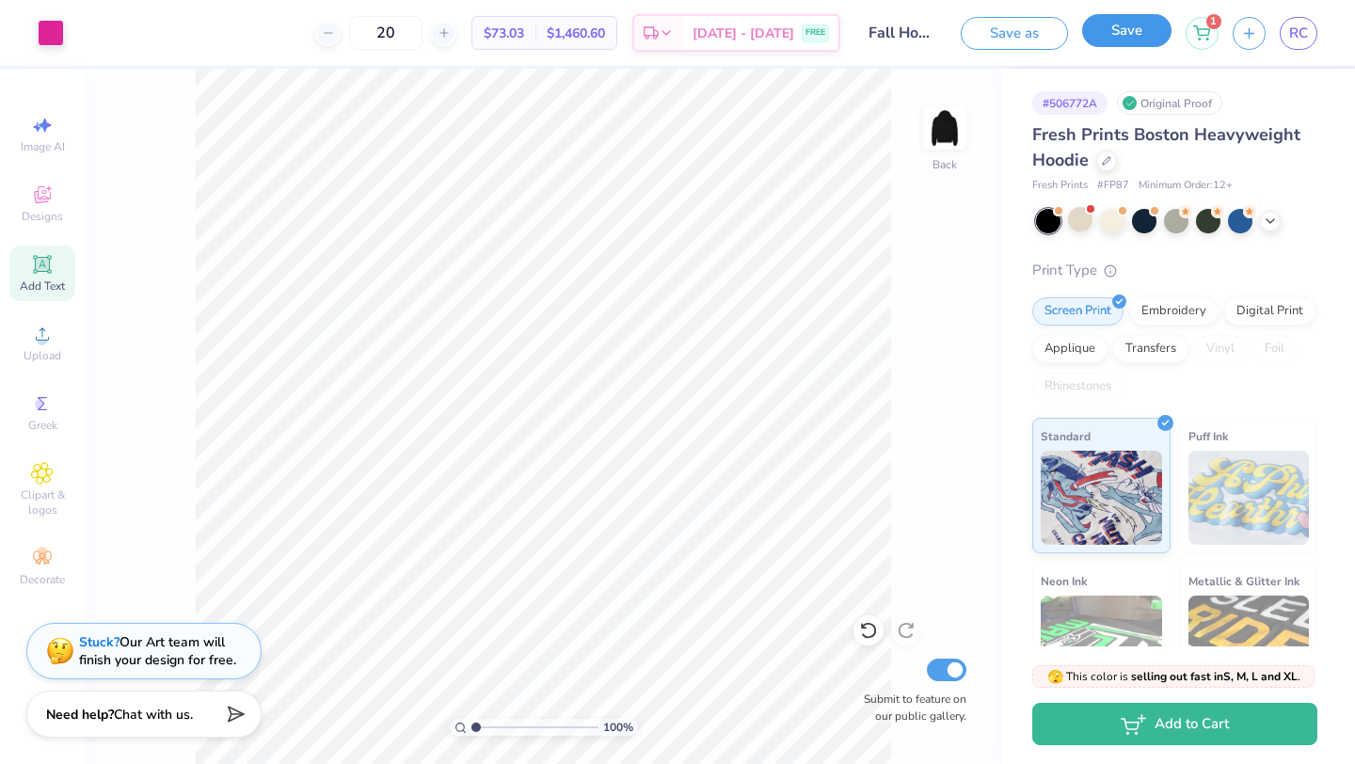
click at [1154, 22] on button "Save" at bounding box center [1126, 30] width 89 height 33
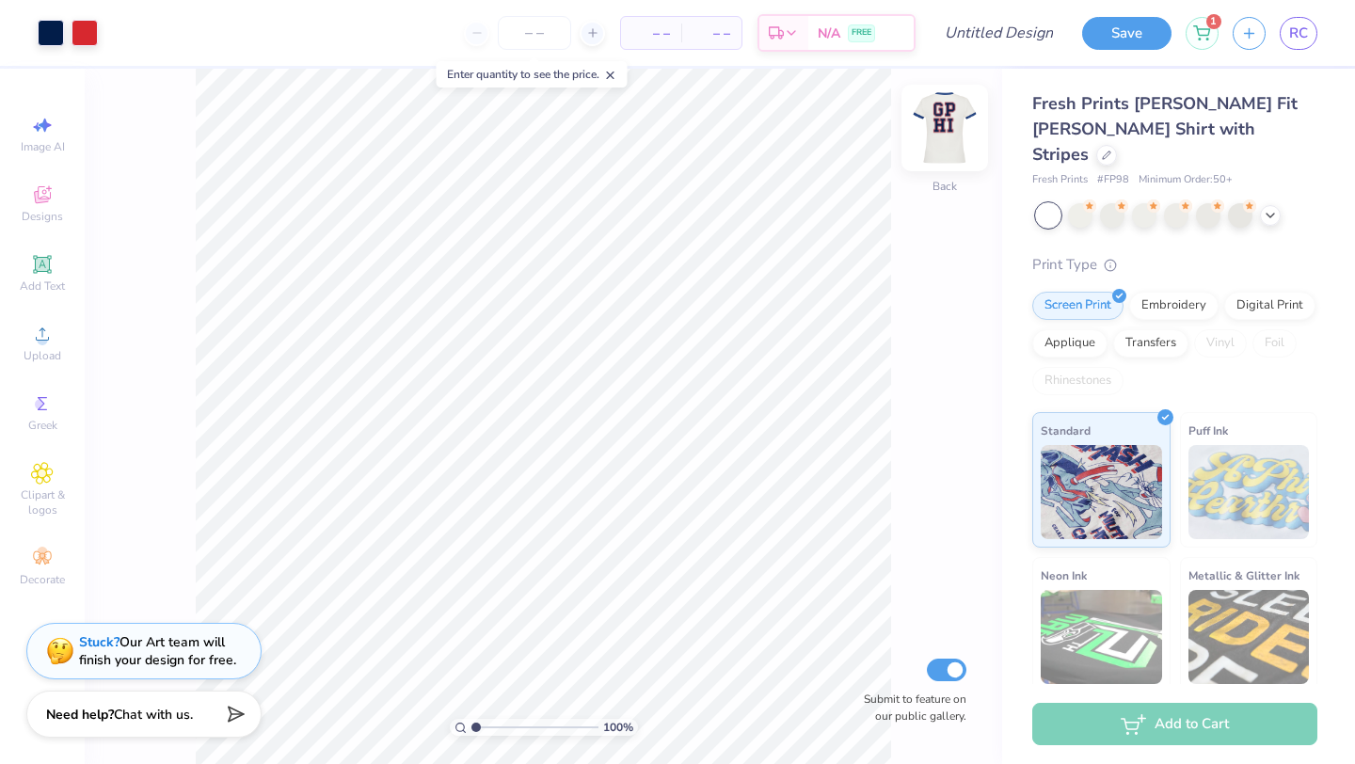
click at [949, 135] on img at bounding box center [944, 127] width 75 height 75
type input "2.33"
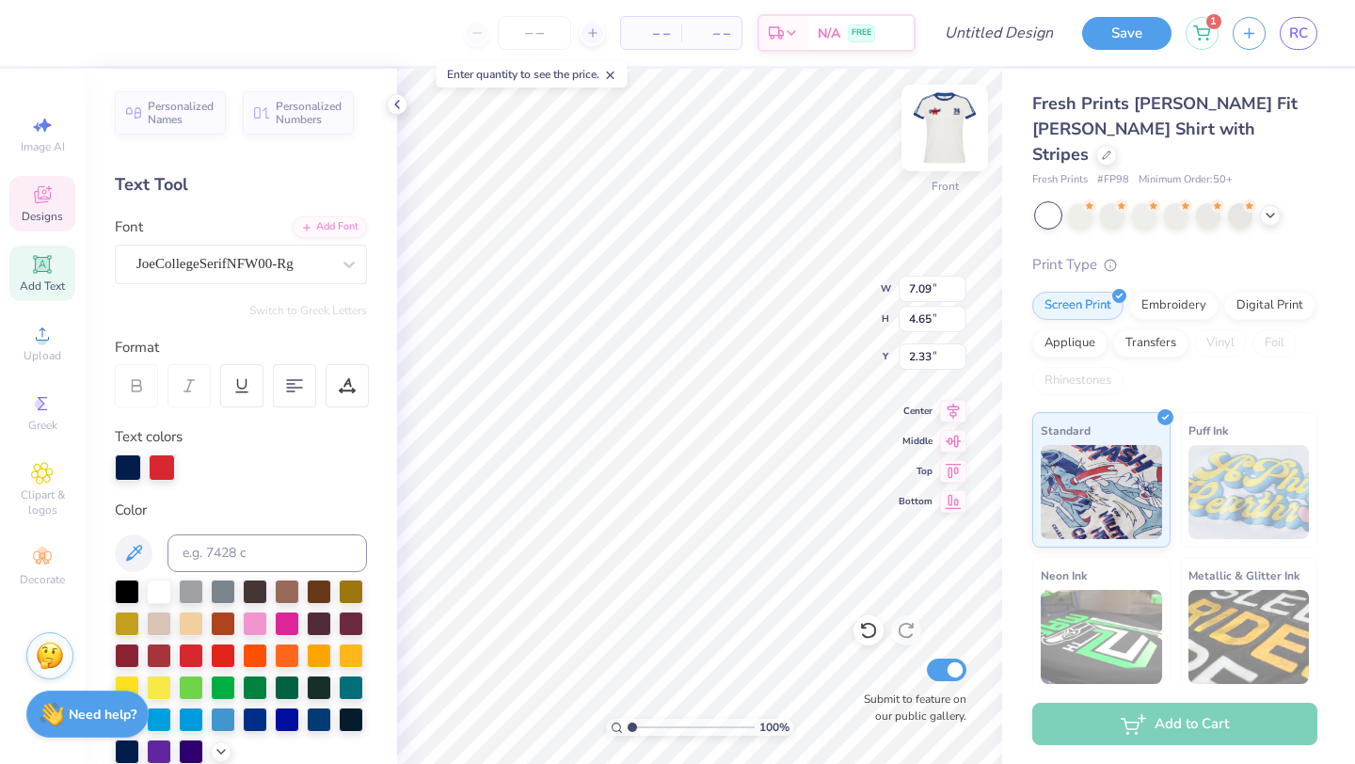
type textarea "pi"
type input "6.42"
type input "7.52"
click at [866, 638] on icon at bounding box center [868, 630] width 19 height 19
type textarea "nk"
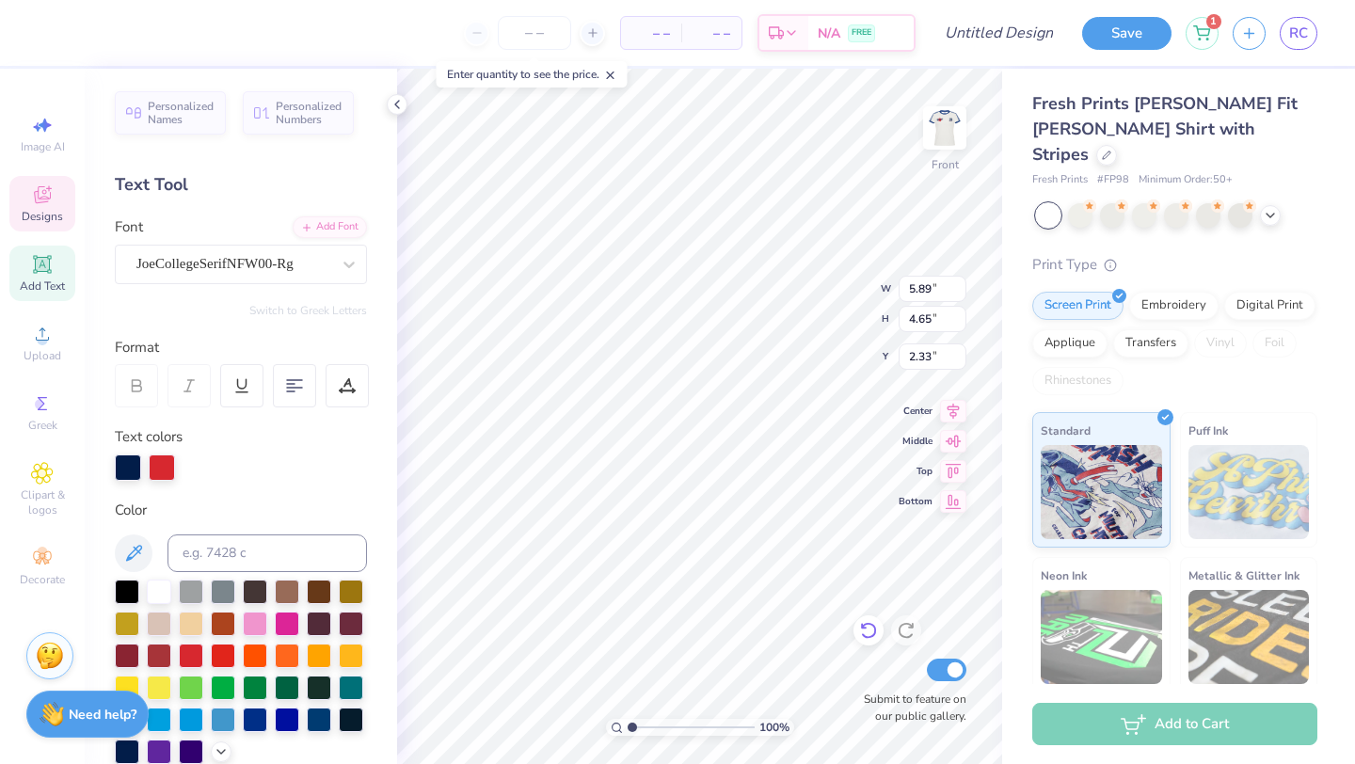
type textarea "p.i"
click at [811, 274] on div "100 % Front W 5.89 5.89 " H 4.65 4.65 " Y 2.33 2.33 " Center Middle Top Bottom …" at bounding box center [699, 416] width 605 height 695
click at [801, 271] on div "100 % Front W 7.04 7.04 " H 4.65 4.65 " Y 2.33 2.33 " Center Middle Top Bottom …" at bounding box center [699, 416] width 605 height 695
type textarea "p.i."
type input "8.41"
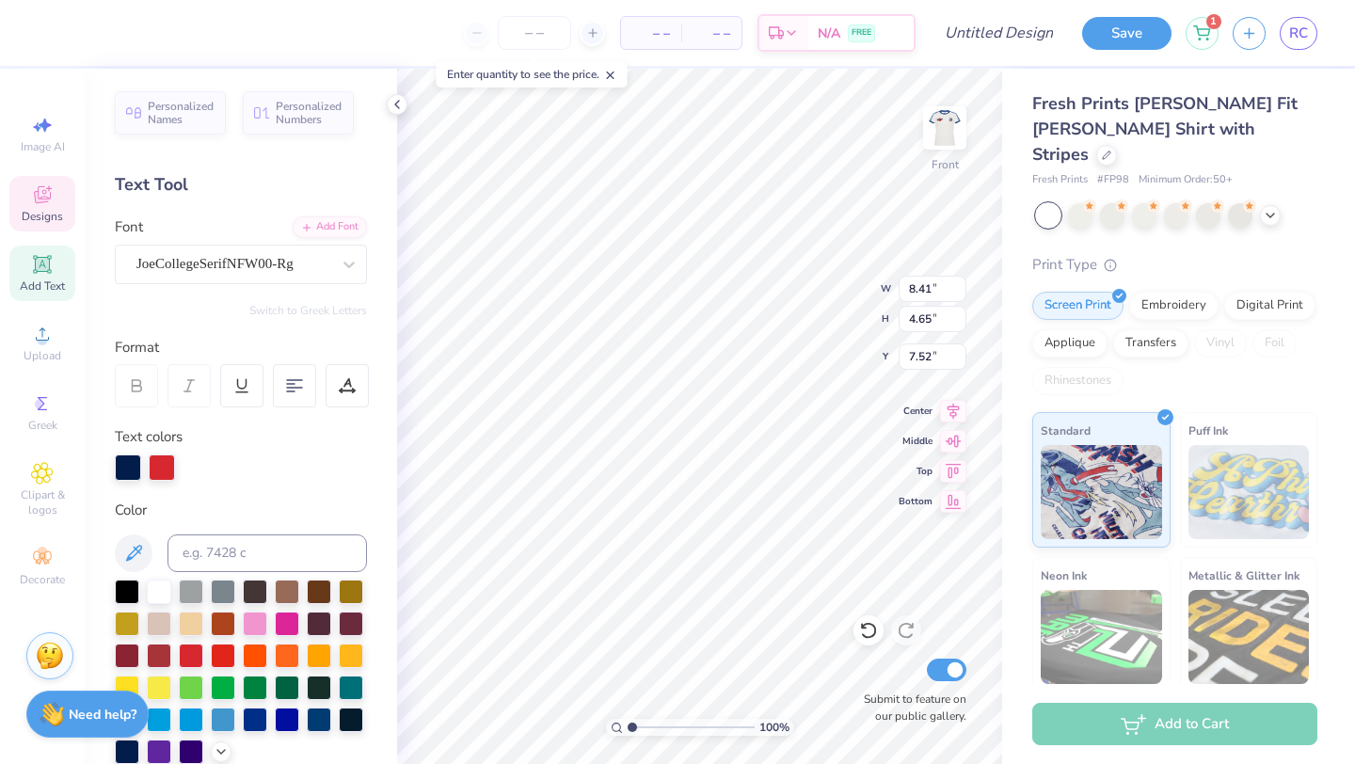
type input "7.52"
type textarea "n.k."
type input "11.65"
type input "7.52"
type input "11.34"
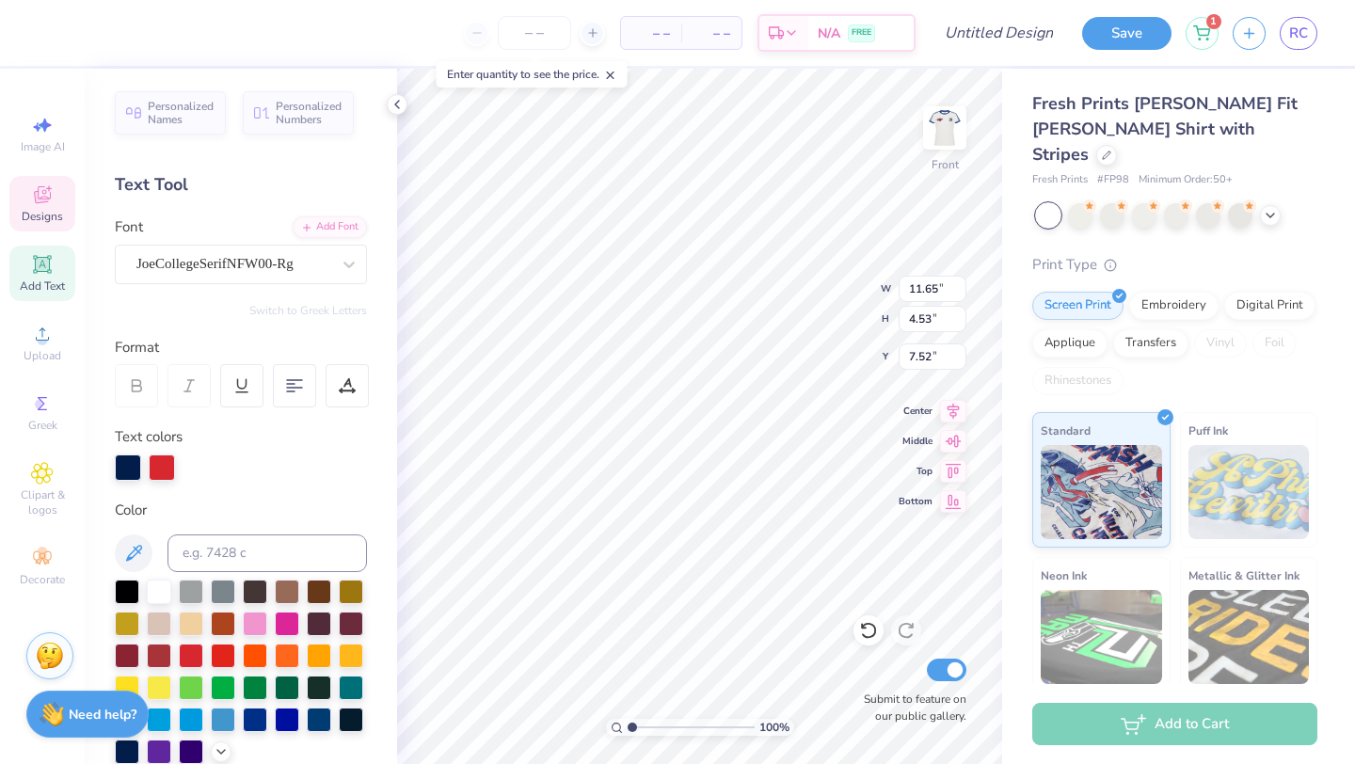
type input "4.53"
type input "7.85"
type input "9.58"
type input "3.82"
type input "7.89"
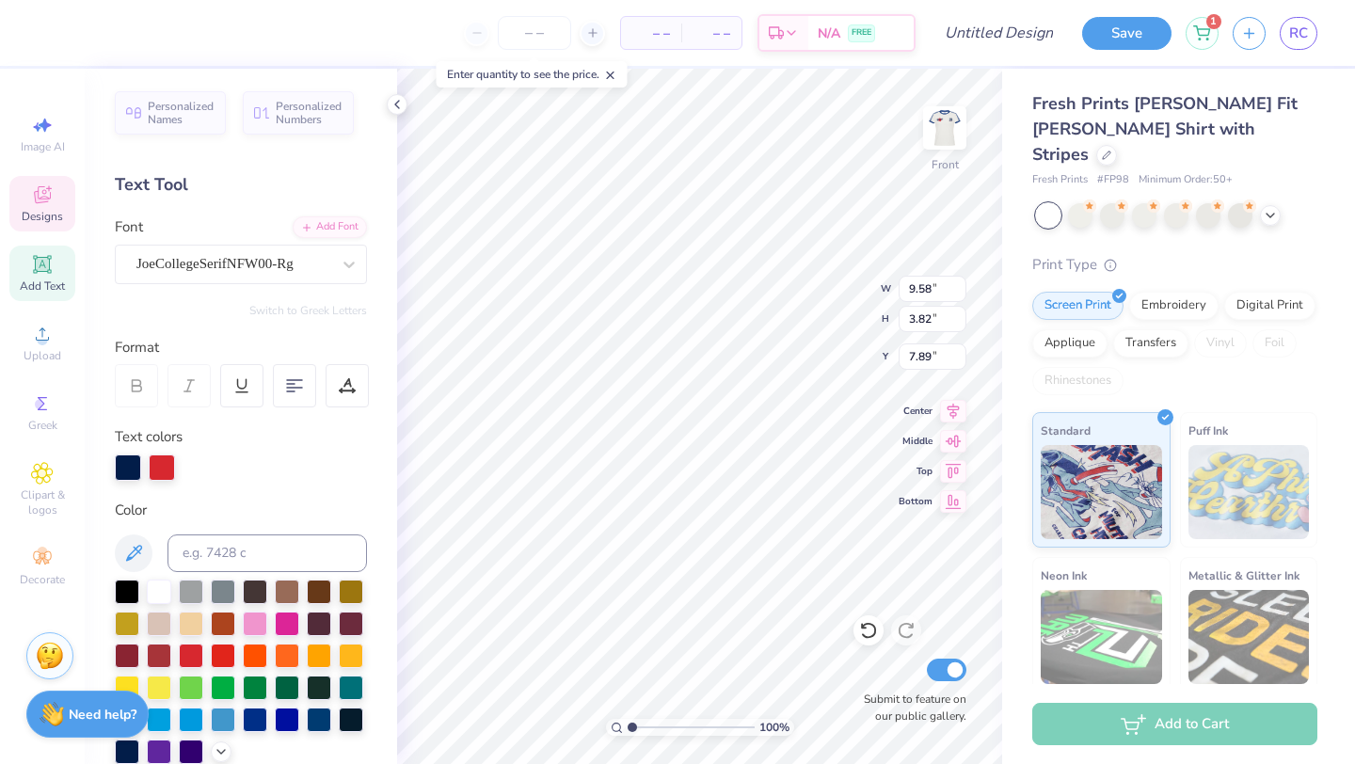
type input "8.51"
type input "4.53"
click at [865, 628] on icon at bounding box center [864, 627] width 4 height 4
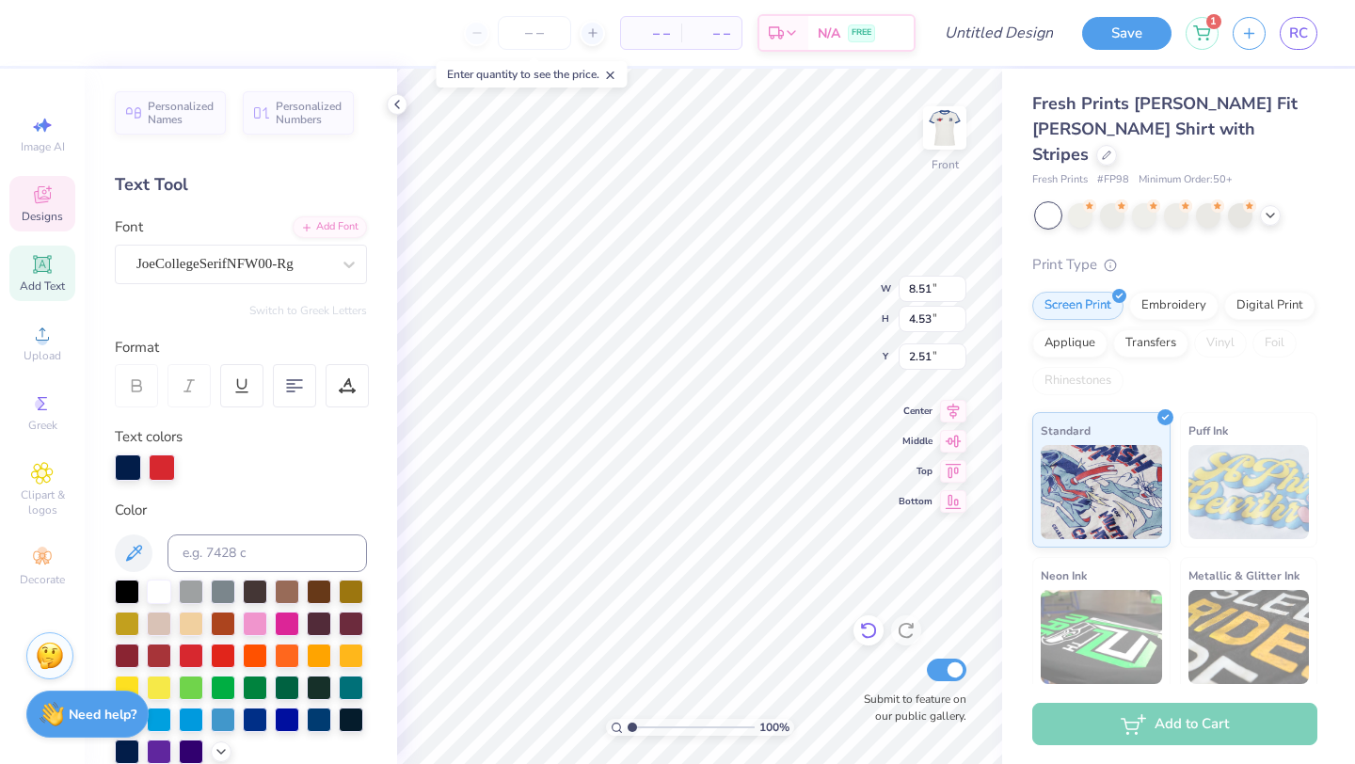
click at [865, 628] on icon at bounding box center [864, 627] width 4 height 4
type input "2.33"
click at [865, 628] on icon at bounding box center [864, 627] width 4 height 4
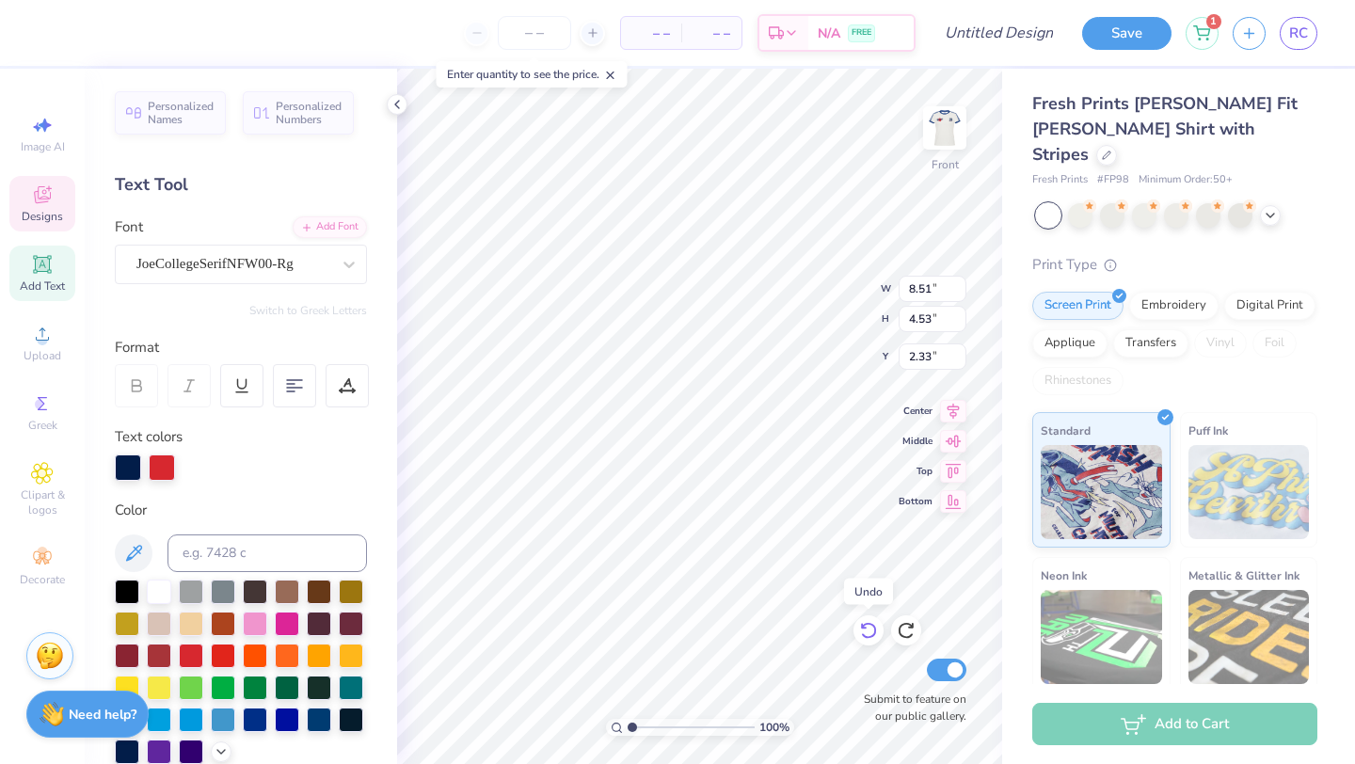
type input "8.75"
type input "4.65"
click at [865, 628] on icon at bounding box center [864, 627] width 4 height 4
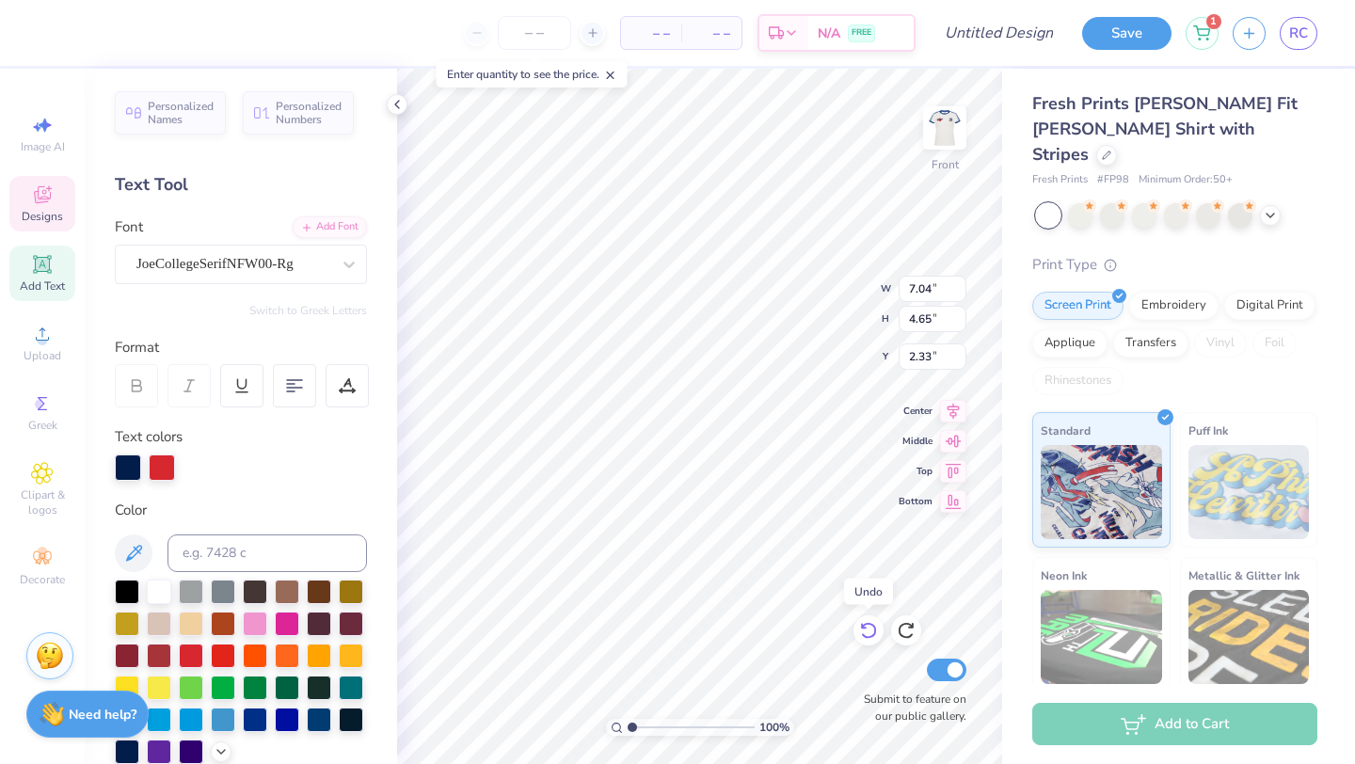
click at [865, 628] on icon at bounding box center [864, 627] width 4 height 4
type input "5.89"
type input "8.25"
type input "3.00"
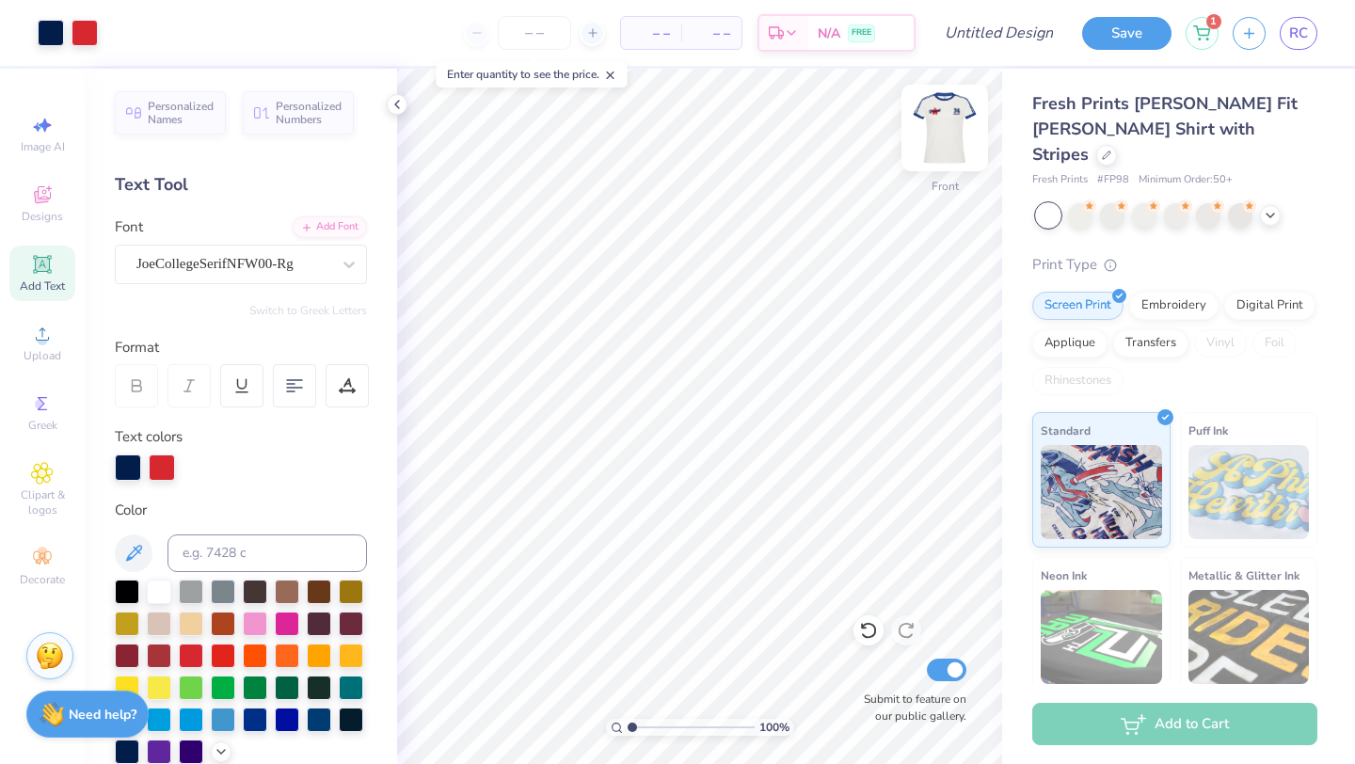
click at [952, 140] on img at bounding box center [944, 127] width 75 height 75
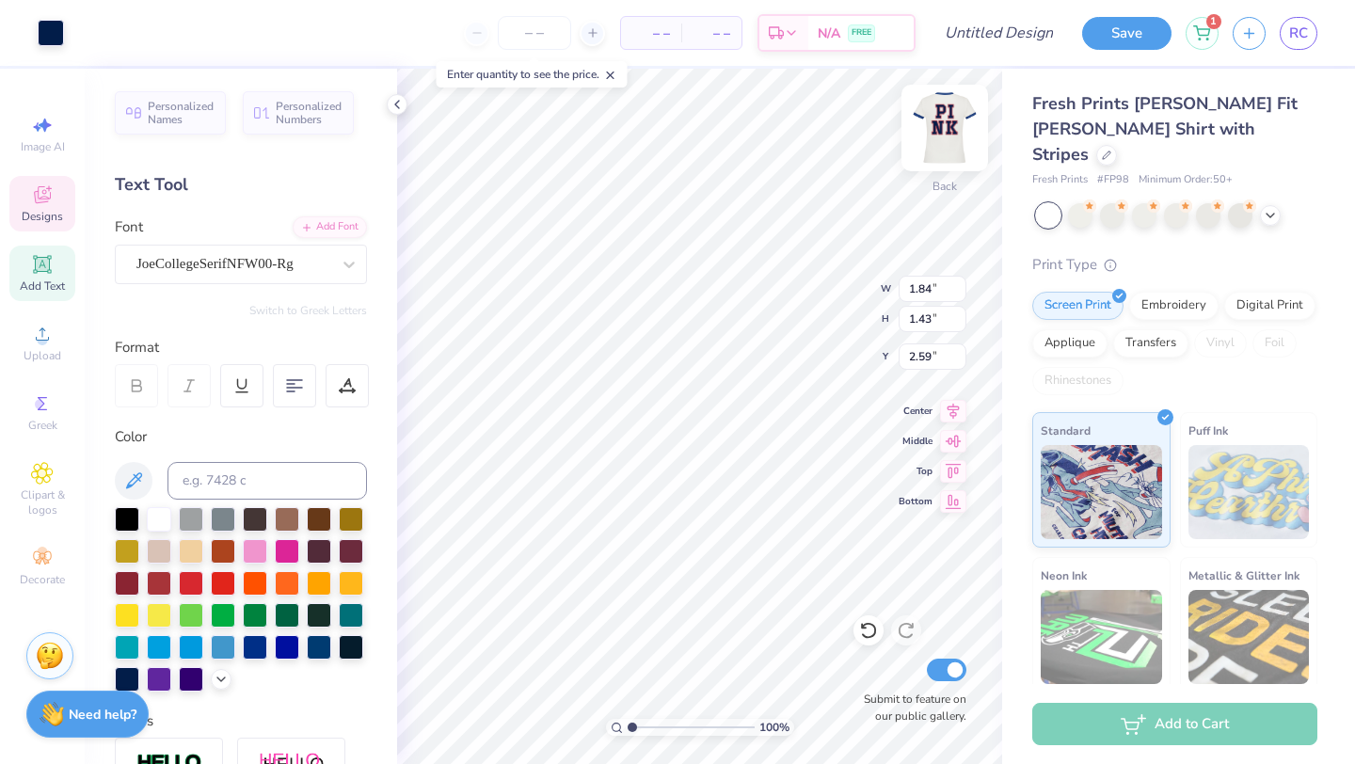
type input "1.84"
type input "1.43"
type input "2.59"
type textarea "7"
type textarea "06"
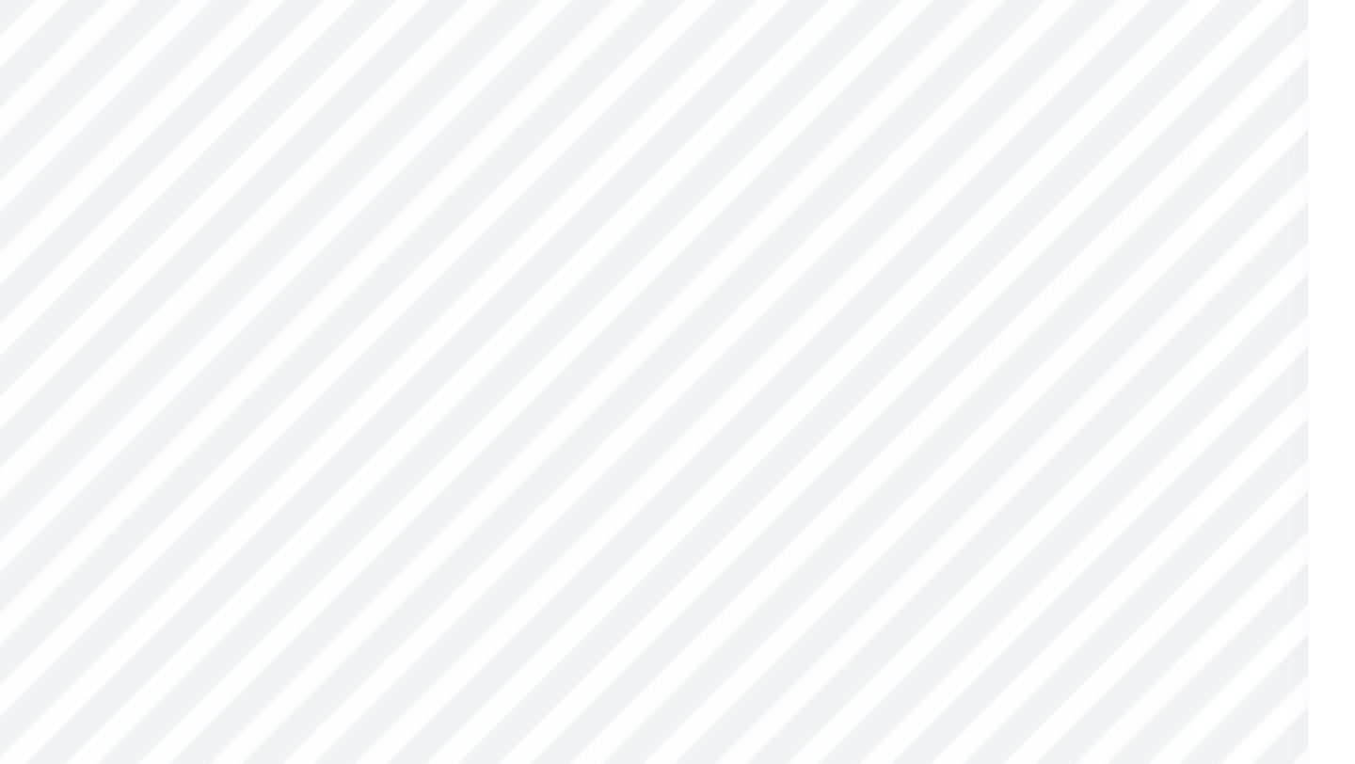
click at [823, 287] on div "100 % Back Submit to feature on our public gallery." at bounding box center [699, 416] width 605 height 695
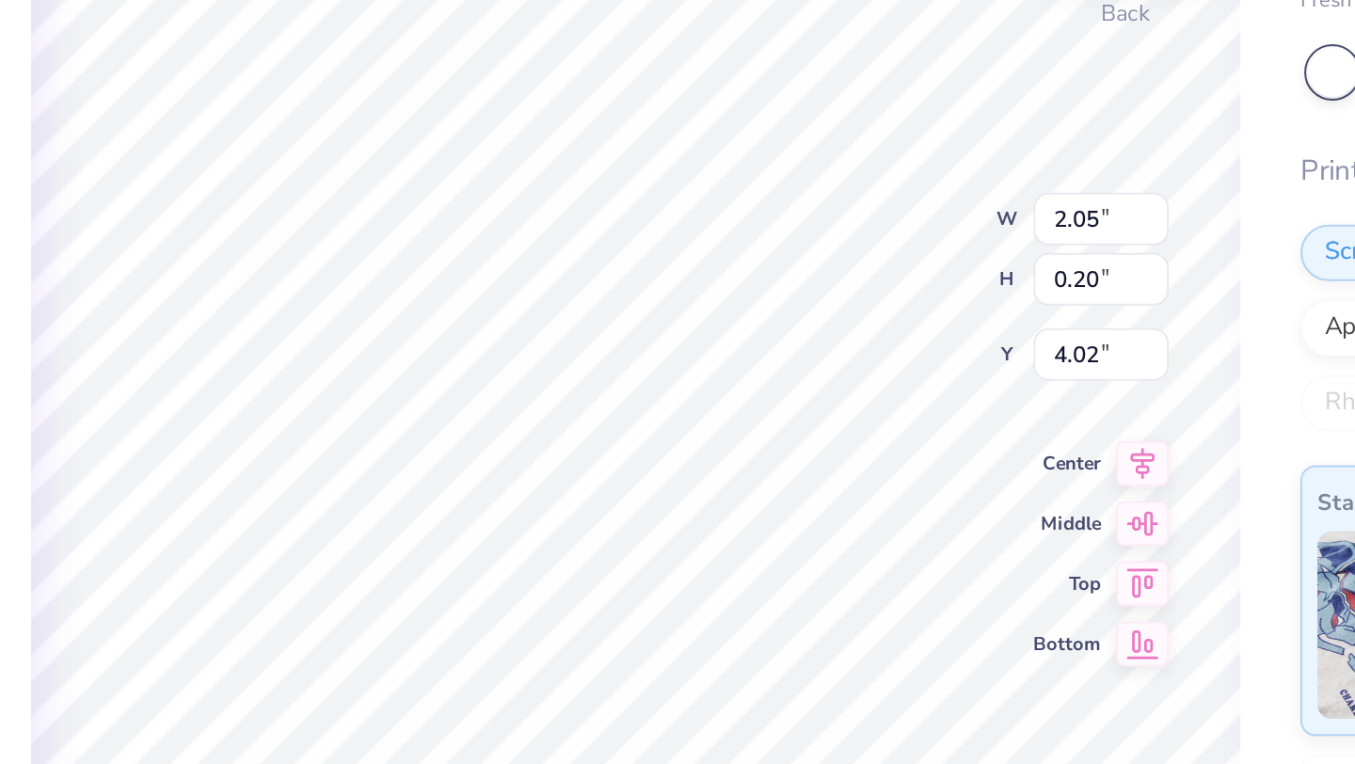
type textarea "E"
type textarea "URI"
type input "0.57"
type input "0.26"
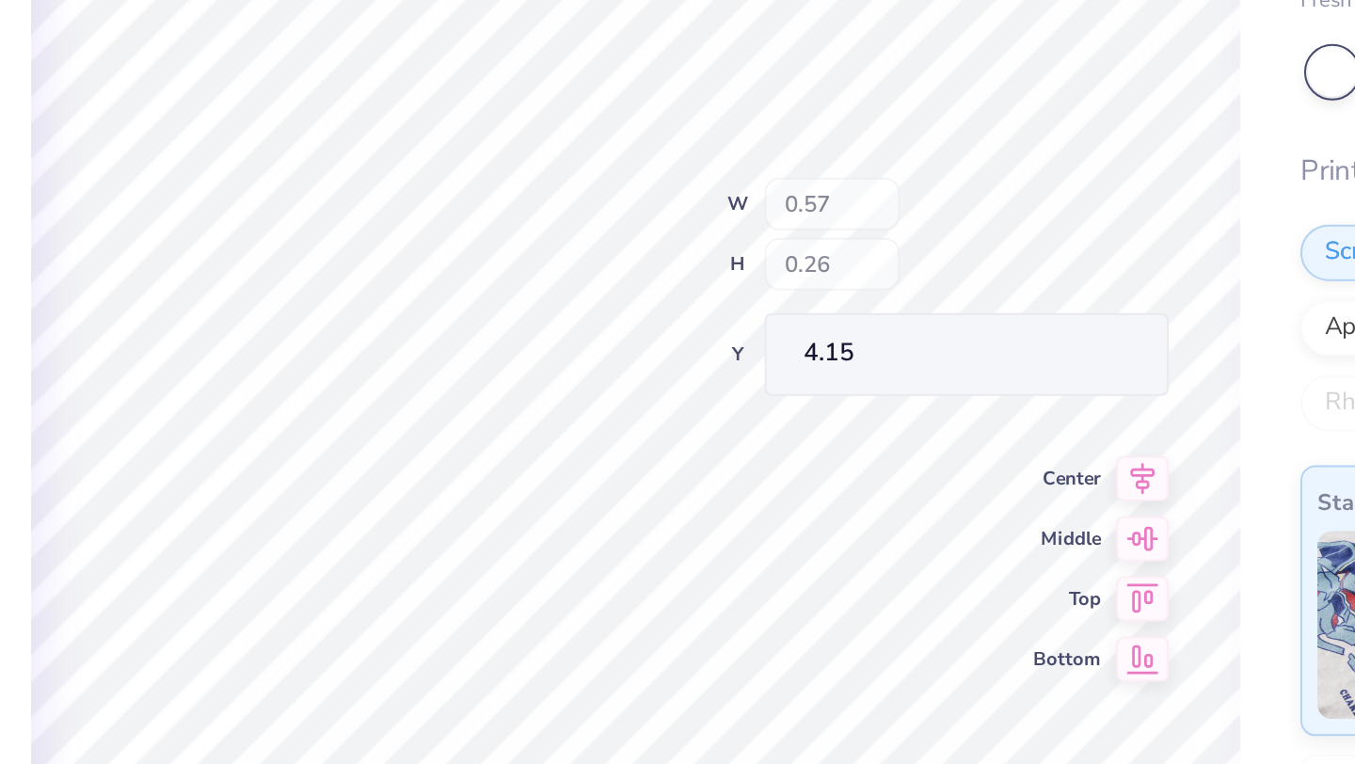
type input "4.15"
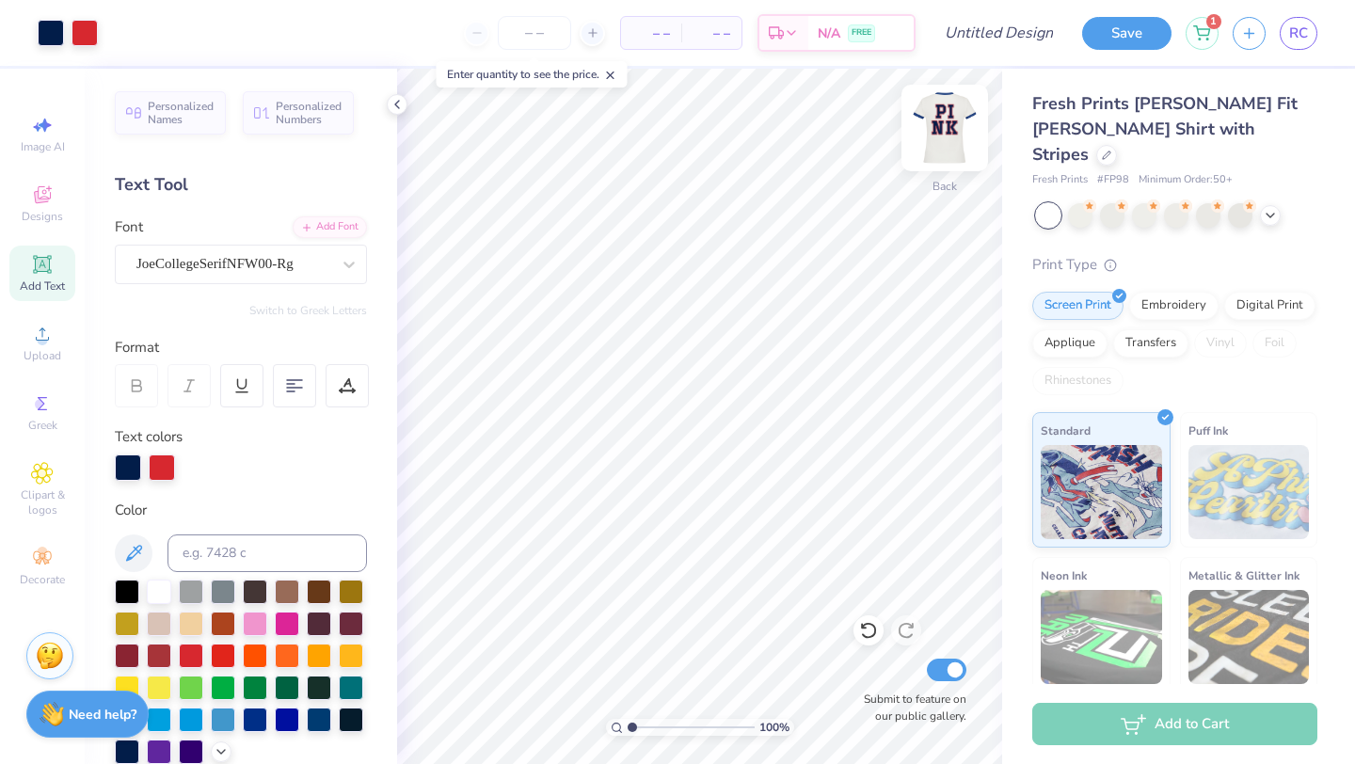
click at [944, 131] on img at bounding box center [944, 127] width 75 height 75
click at [866, 631] on icon at bounding box center [868, 630] width 19 height 19
click at [910, 628] on icon at bounding box center [906, 630] width 19 height 19
click at [863, 628] on icon at bounding box center [864, 627] width 4 height 4
click at [949, 124] on img at bounding box center [944, 127] width 75 height 75
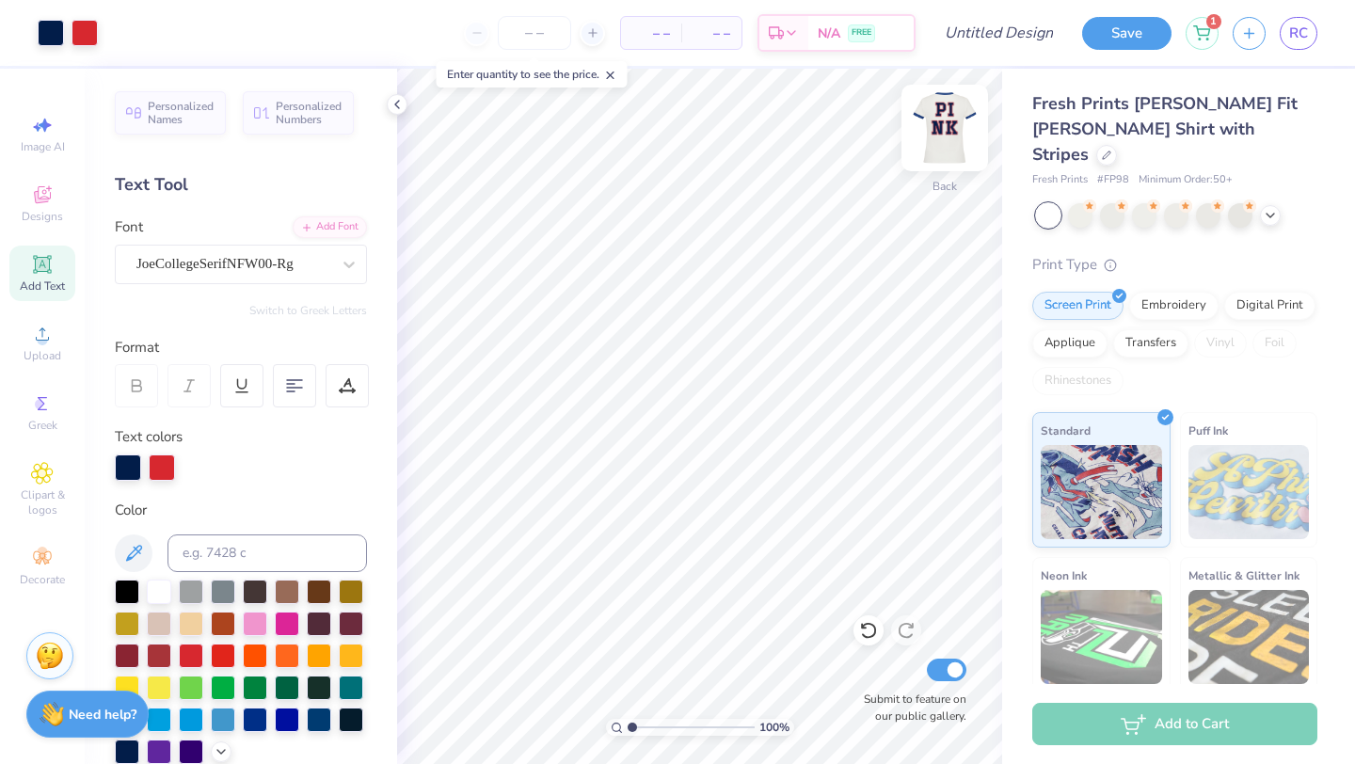
click at [952, 114] on img at bounding box center [944, 127] width 75 height 75
click at [874, 628] on icon at bounding box center [868, 631] width 16 height 17
click at [909, 627] on icon at bounding box center [911, 626] width 4 height 4
click at [961, 126] on img at bounding box center [944, 127] width 75 height 75
click at [952, 131] on img at bounding box center [944, 127] width 75 height 75
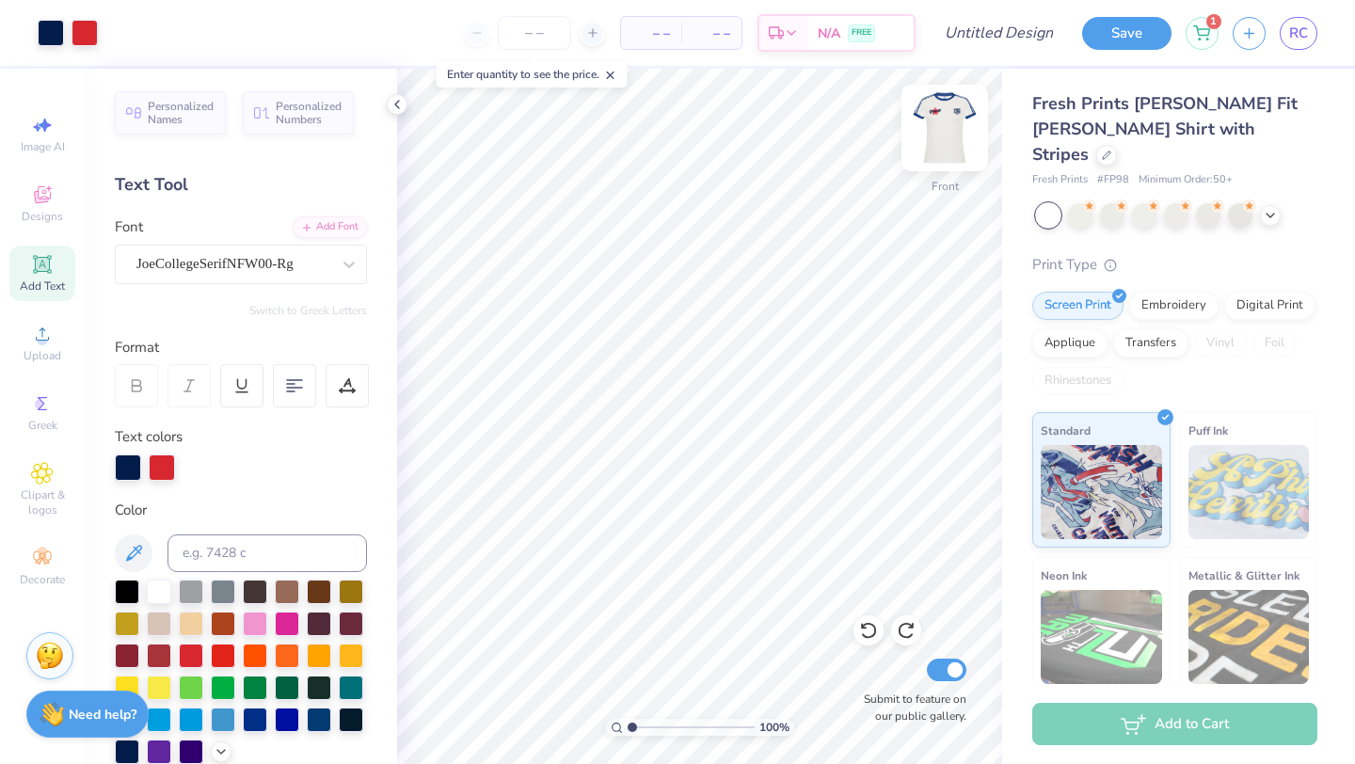
click at [951, 132] on img at bounding box center [944, 127] width 75 height 75
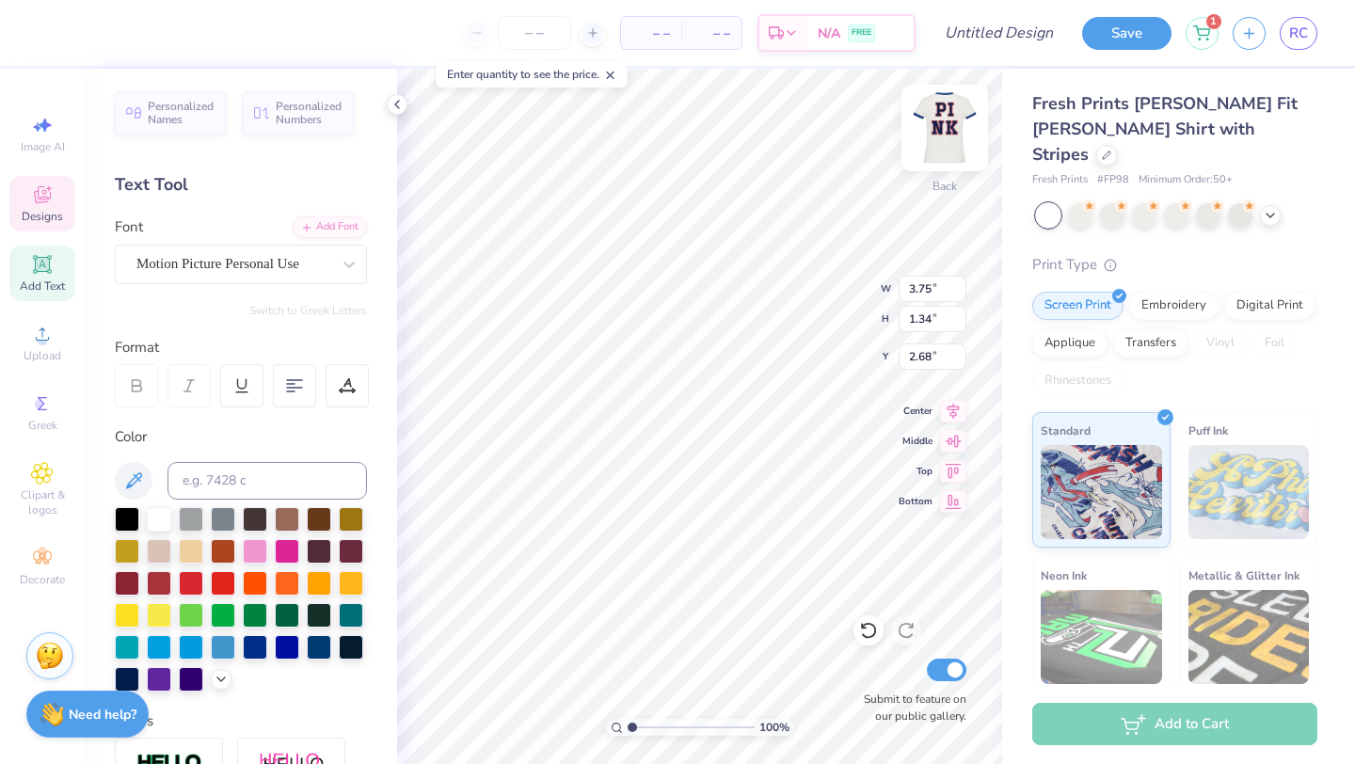
type textarea "G"
type textarea "p"
type textarea "P"
type textarea "2"
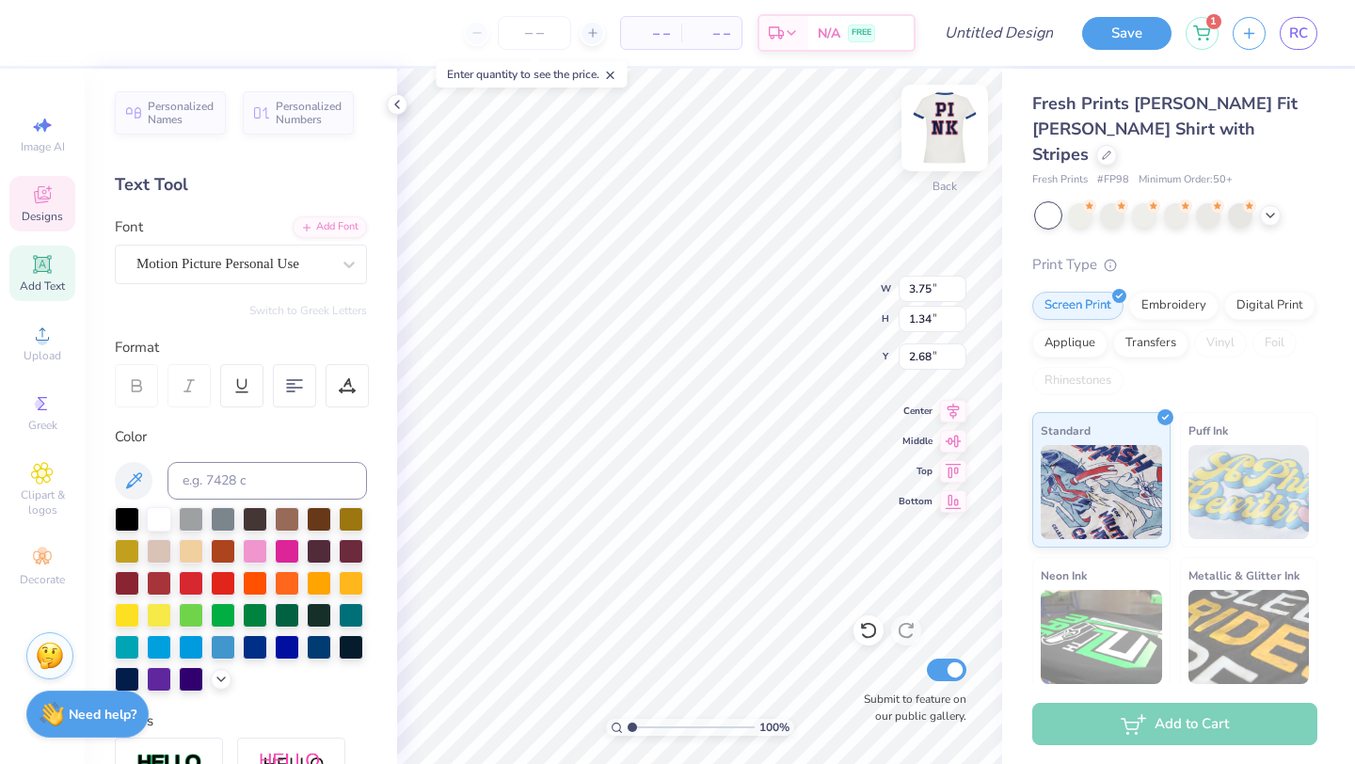
type textarea "D"
type textarea "f"
type textarea "u"
type textarea "p"
type textarea "Pink"
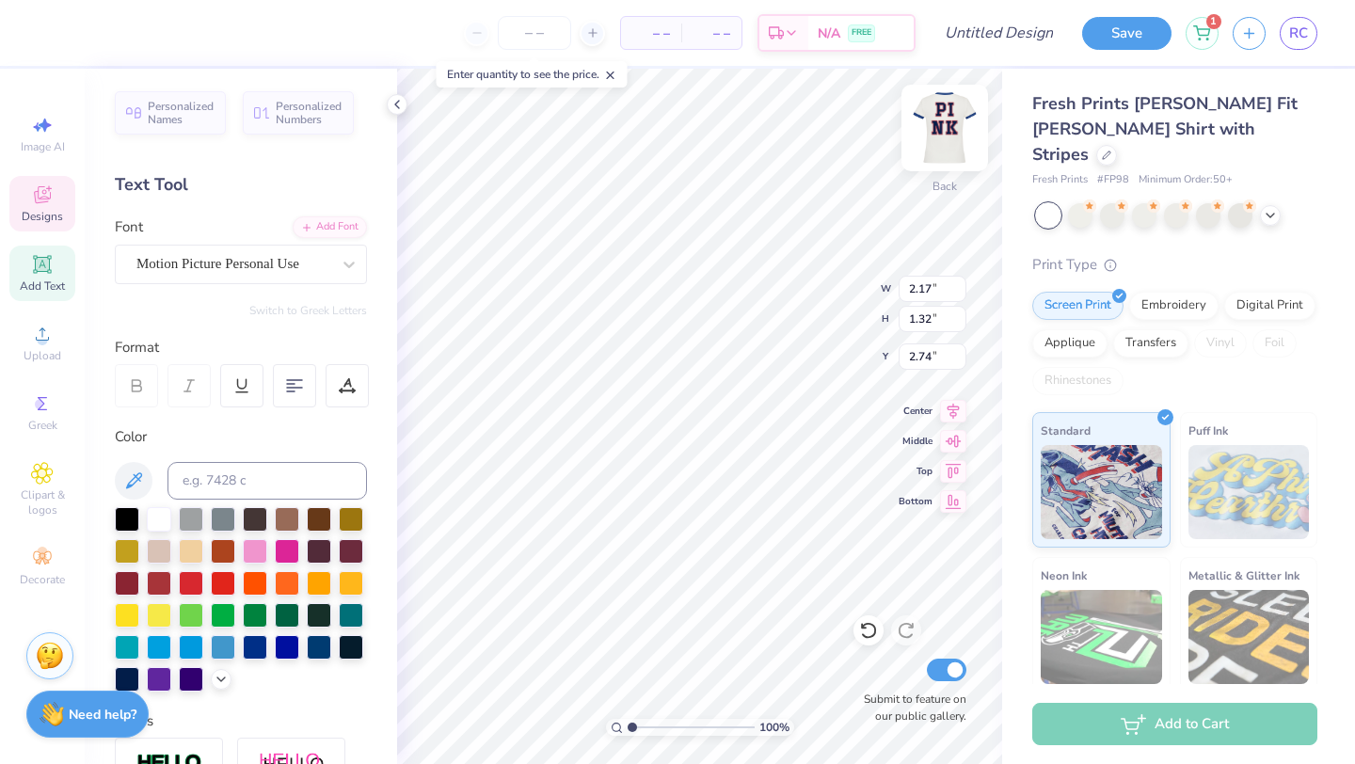
type input "2.17"
type input "1.32"
type input "2.74"
type input "1.45"
type input "2.70"
